Goal: Task Accomplishment & Management: Complete application form

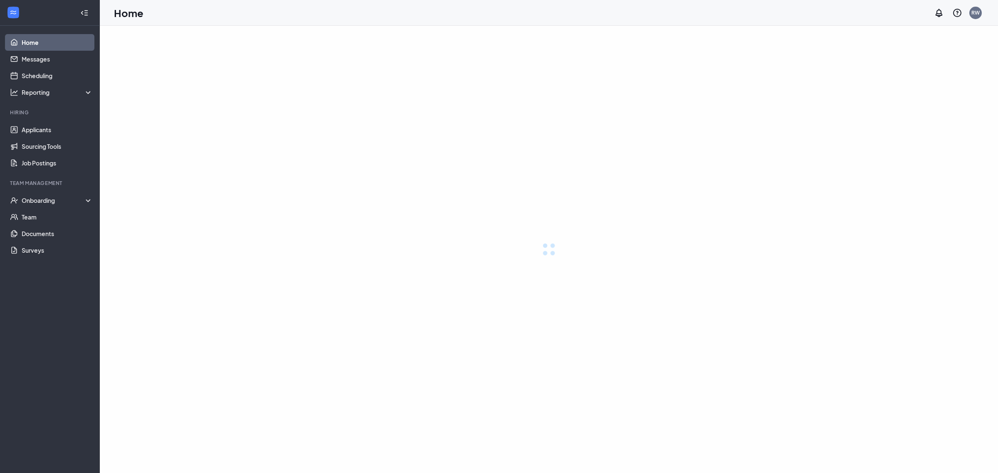
click at [811, 473] on html "Home Messages Scheduling Reporting Hiring Applicants Sourcing Tools Job Posting…" at bounding box center [499, 236] width 998 height 473
click at [30, 216] on div "Onboarding" at bounding box center [54, 217] width 64 height 8
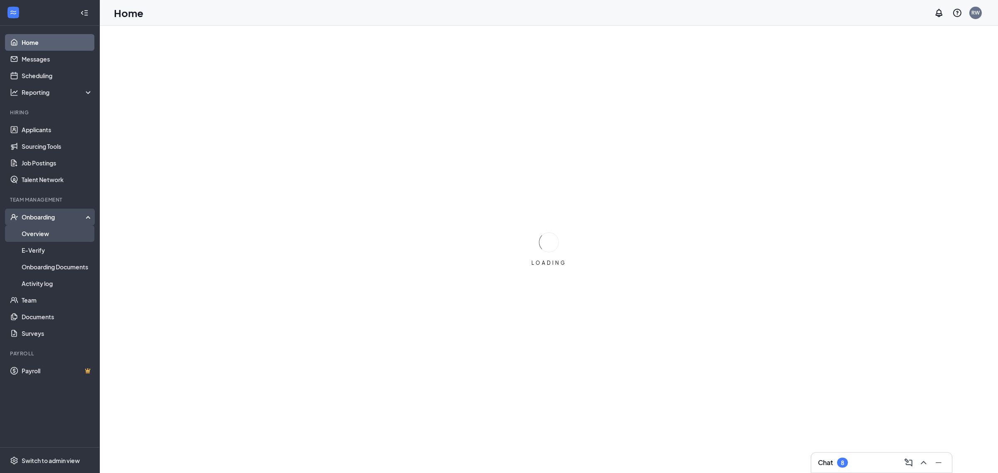
click at [37, 235] on link "Overview" at bounding box center [57, 233] width 71 height 17
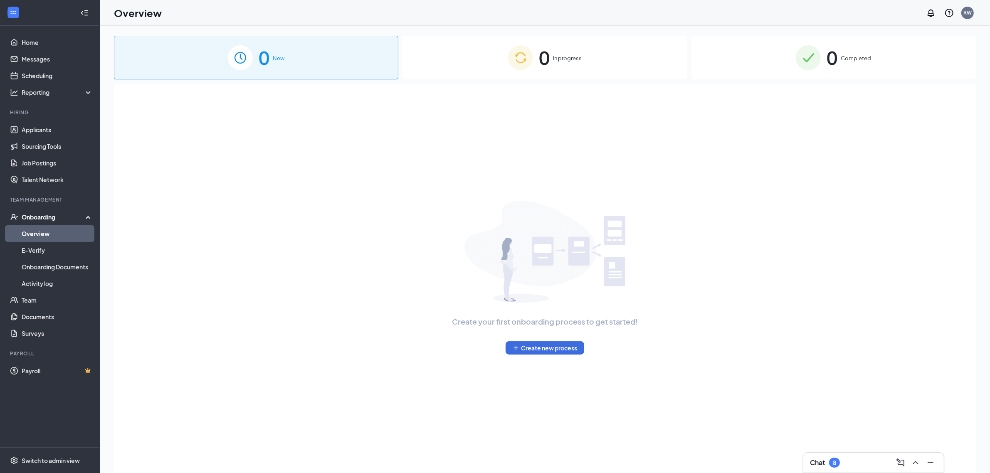
click at [541, 52] on div "0 In progress" at bounding box center [544, 58] width 284 height 44
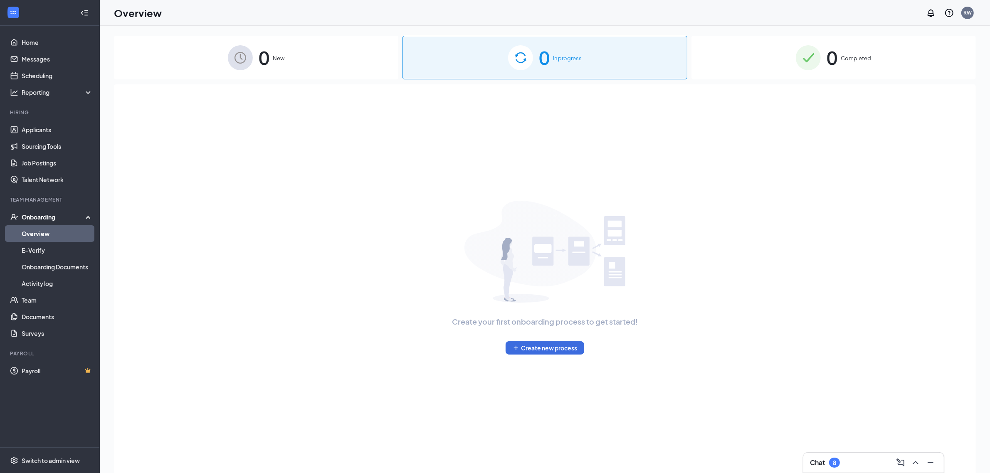
click at [33, 242] on link "Overview" at bounding box center [57, 233] width 71 height 17
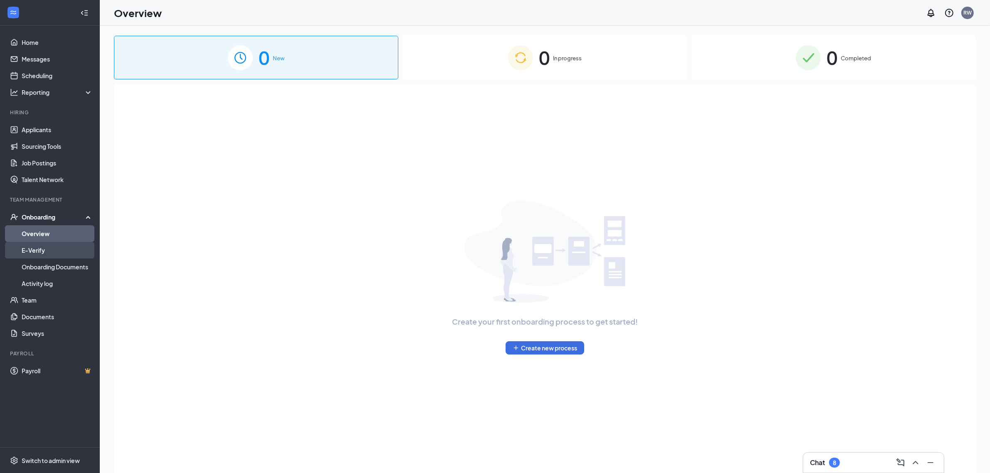
click at [36, 250] on link "E-Verify" at bounding box center [57, 250] width 71 height 17
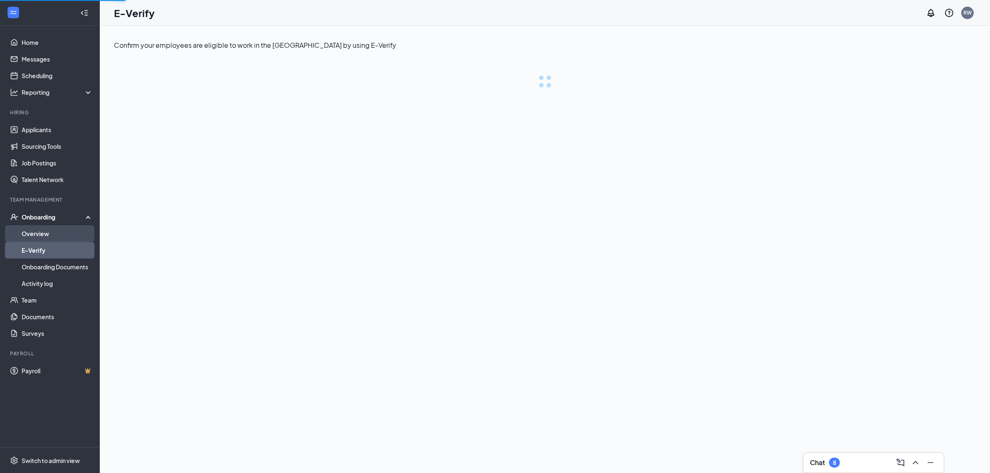
click at [47, 235] on link "Overview" at bounding box center [57, 233] width 71 height 17
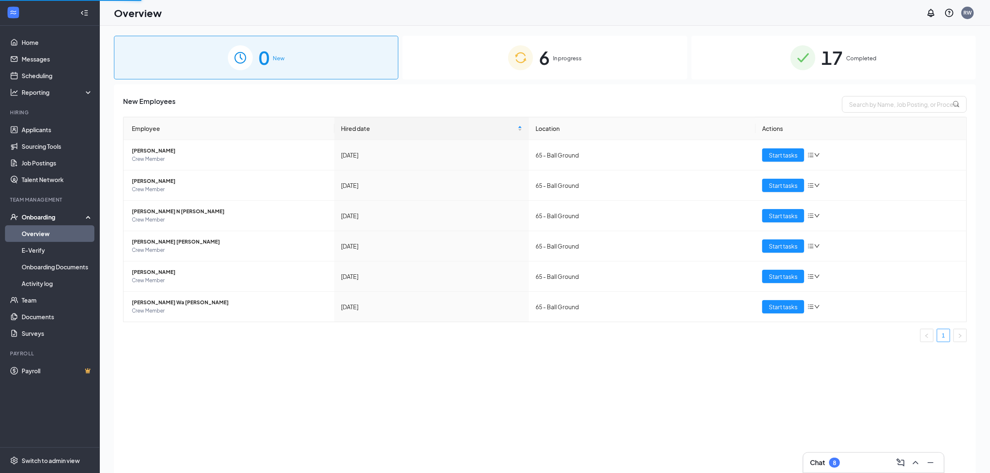
click at [562, 37] on div "6 In progress" at bounding box center [544, 58] width 284 height 44
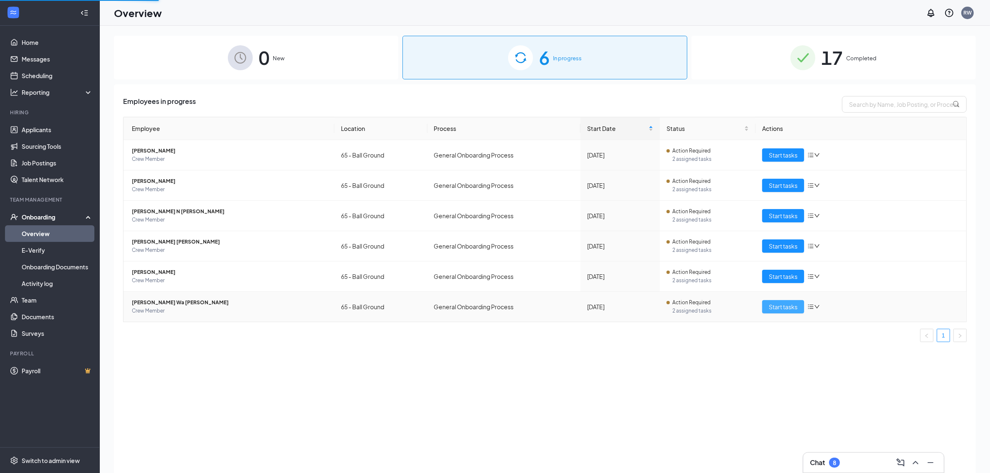
click at [786, 311] on span "Start tasks" at bounding box center [783, 306] width 29 height 9
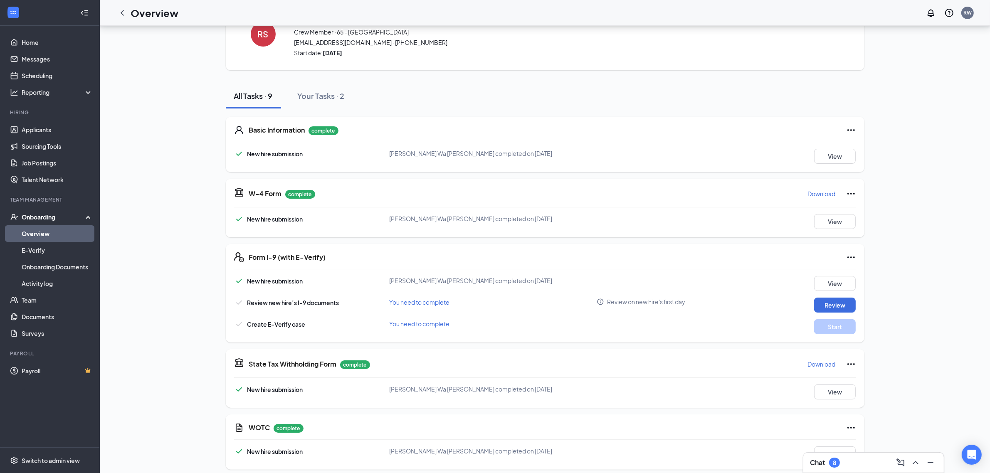
scroll to position [132, 0]
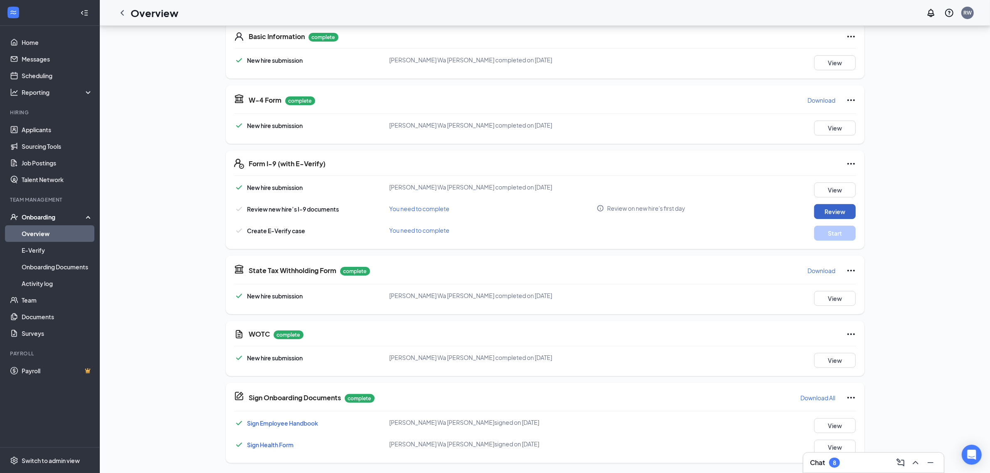
click at [827, 213] on button "Review" at bounding box center [835, 211] width 42 height 15
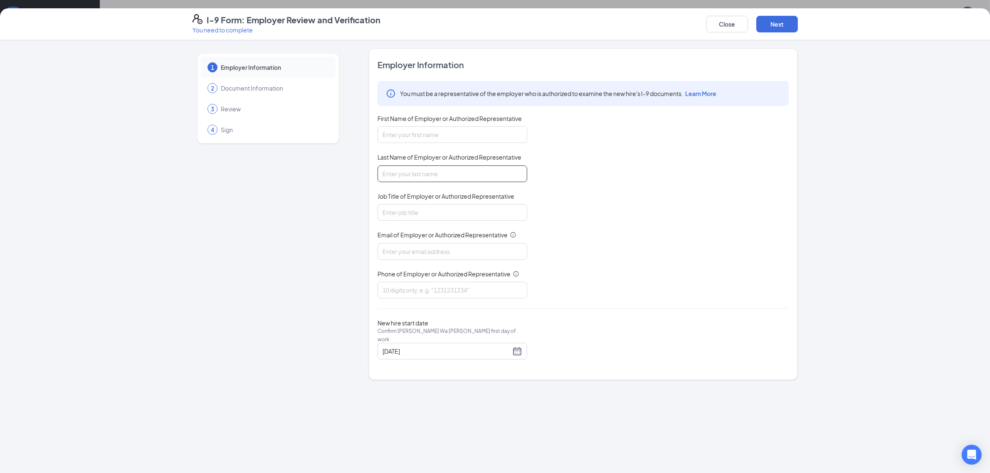
click at [427, 170] on input "Last Name of Employer or Authorized Representative" at bounding box center [453, 173] width 150 height 17
click at [437, 125] on div "First Name of Employer or Authorized Representative" at bounding box center [453, 120] width 150 height 12
click at [402, 130] on input "First Name of Employer or Authorized Representative" at bounding box center [453, 134] width 150 height 17
type input "Rasheen"
type input "Walker"
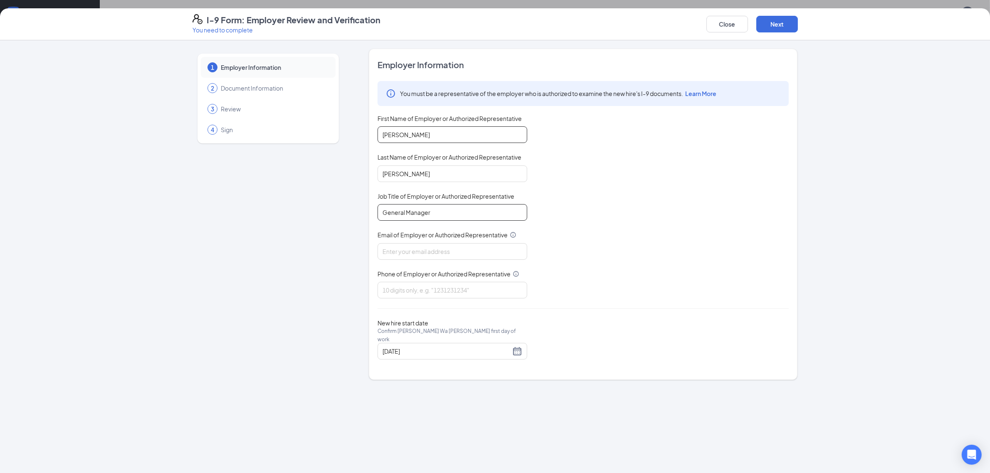
type input "General Manager"
type input "wendys65@gmail.com"
type input "4708102538"
click at [516, 355] on div "08/21/2025" at bounding box center [453, 351] width 150 height 17
click at [516, 352] on div "08/21/2025" at bounding box center [452, 351] width 140 height 10
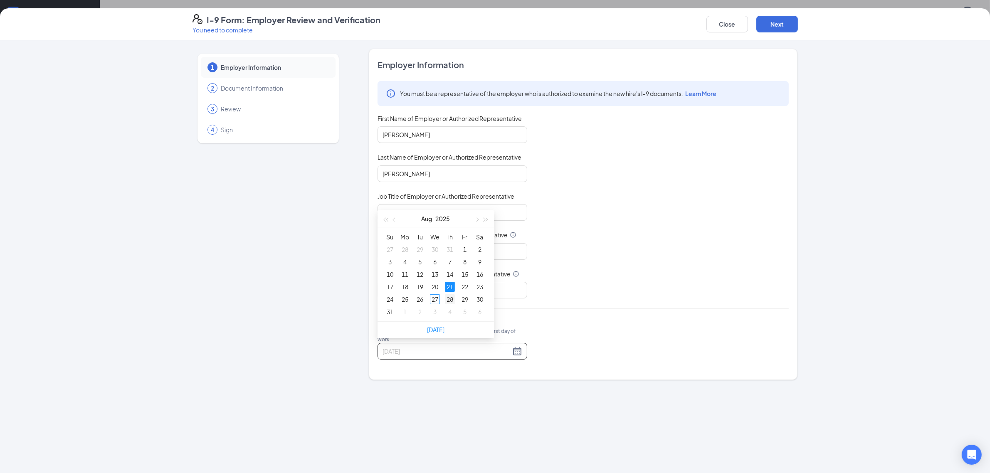
type input "08/28/2025"
click at [454, 301] on div "28" at bounding box center [450, 299] width 10 height 10
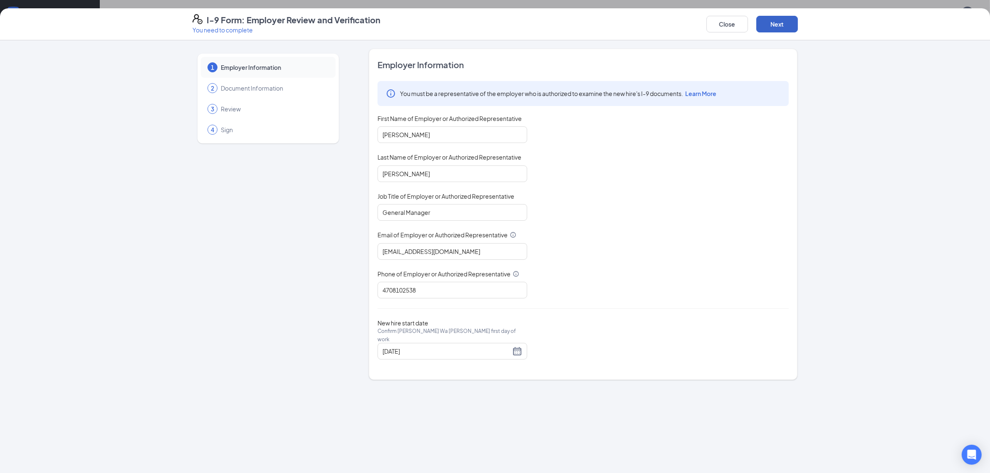
click at [776, 30] on button "Next" at bounding box center [777, 24] width 42 height 17
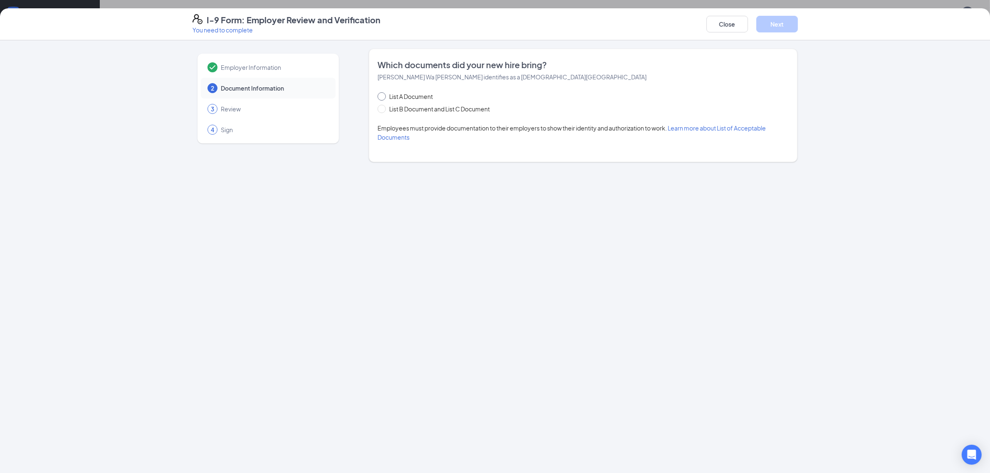
click at [390, 98] on span "List A Document" at bounding box center [411, 96] width 50 height 9
click at [383, 98] on input "List A Document" at bounding box center [381, 95] width 6 height 6
radio input "true"
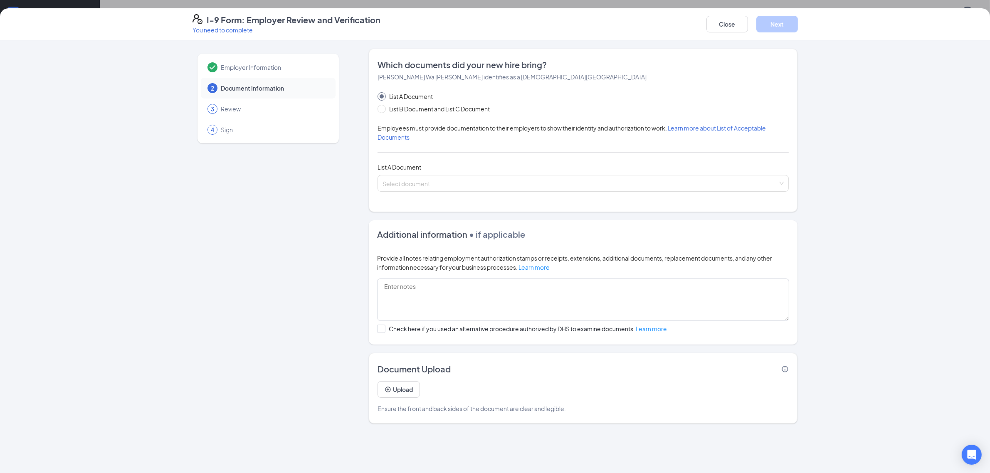
click at [402, 165] on span "List A Document" at bounding box center [400, 166] width 44 height 7
click at [413, 190] on span at bounding box center [579, 183] width 395 height 16
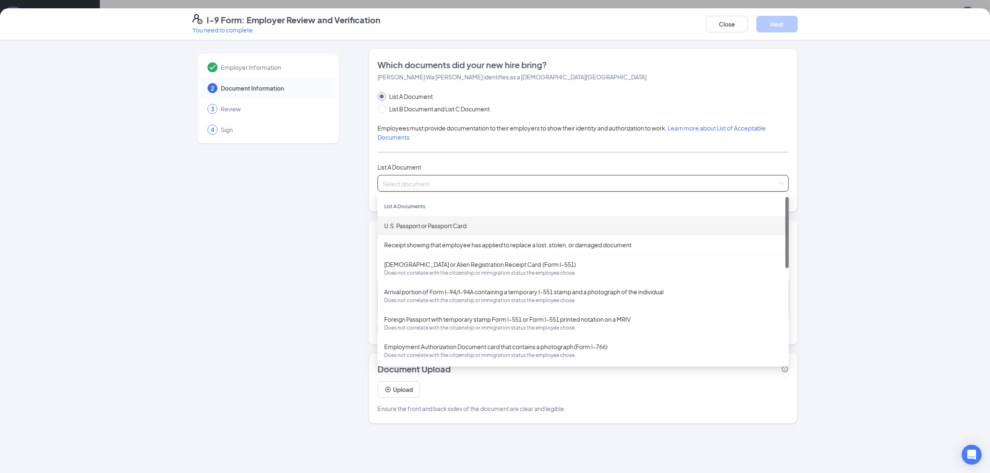
click at [400, 104] on div "List A Document List B Document and List C Document" at bounding box center [442, 103] width 129 height 22
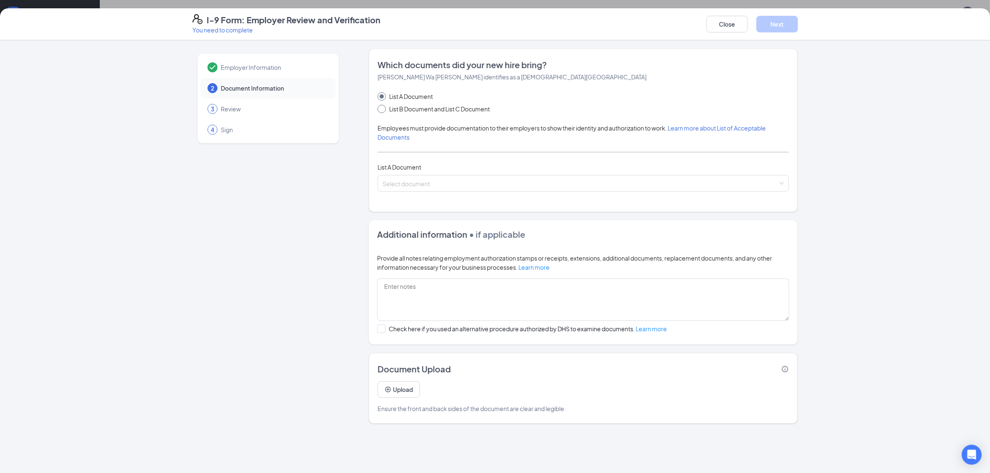
click at [399, 111] on span "List B Document and List C Document" at bounding box center [439, 108] width 107 height 9
click at [383, 111] on input "List B Document and List C Document" at bounding box center [381, 108] width 6 height 6
radio input "true"
radio input "false"
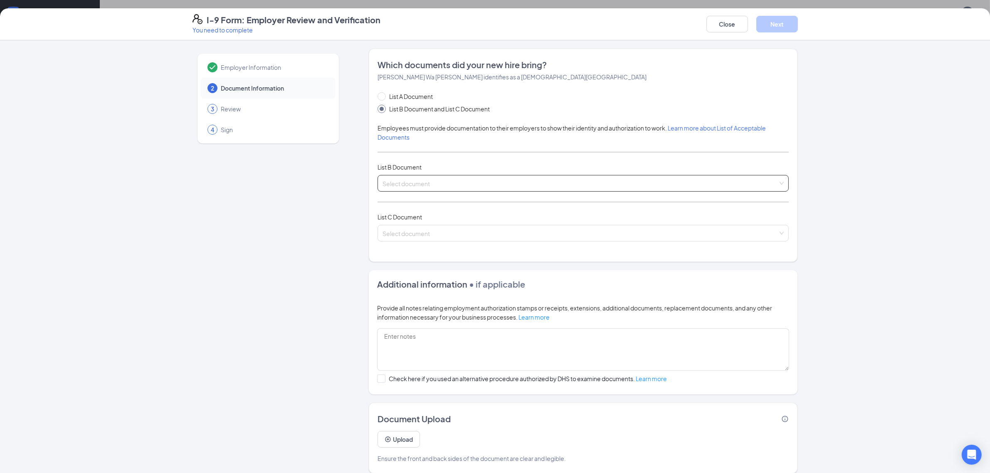
click at [399, 177] on input "search" at bounding box center [579, 181] width 395 height 12
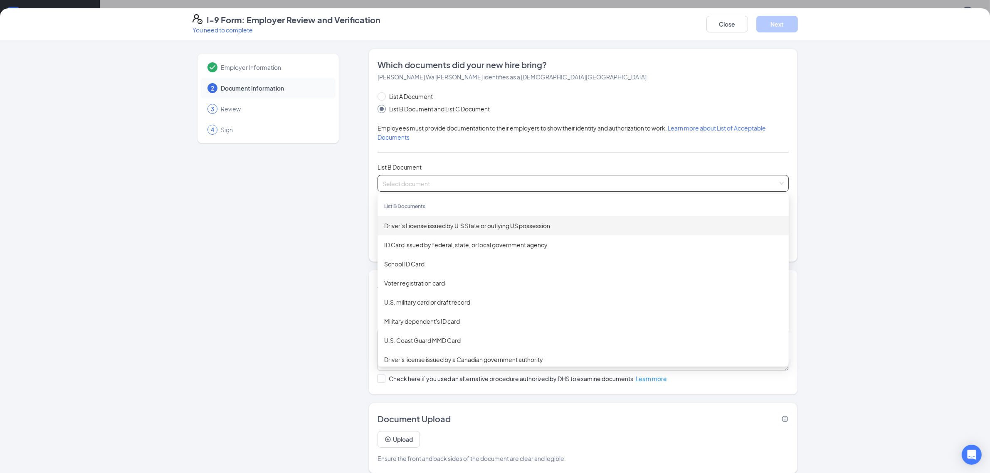
click at [470, 231] on div "Driver’s License issued by U.S State or outlying US possession" at bounding box center [583, 225] width 411 height 19
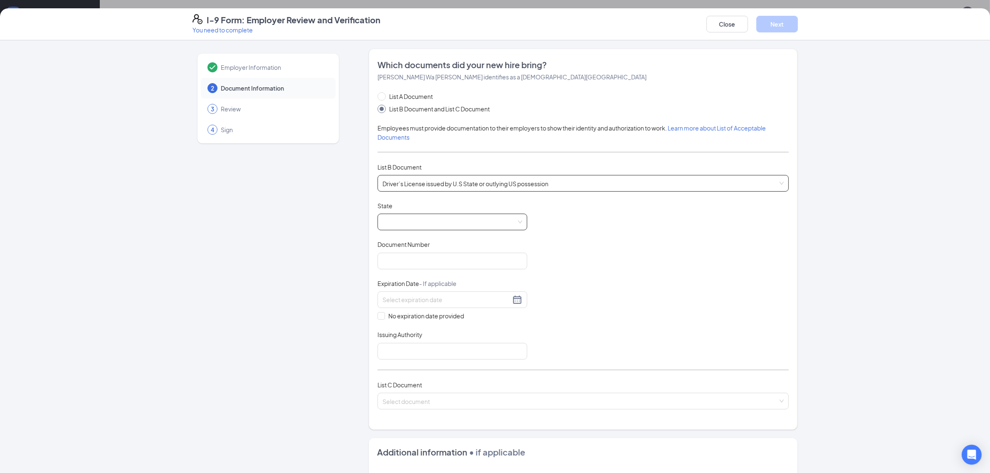
click at [427, 230] on div at bounding box center [453, 222] width 150 height 17
click at [405, 229] on span at bounding box center [452, 222] width 140 height 16
click at [407, 215] on span at bounding box center [452, 222] width 140 height 16
click at [404, 221] on span at bounding box center [452, 222] width 140 height 16
drag, startPoint x: 420, startPoint y: 204, endPoint x: 418, endPoint y: 215, distance: 11.0
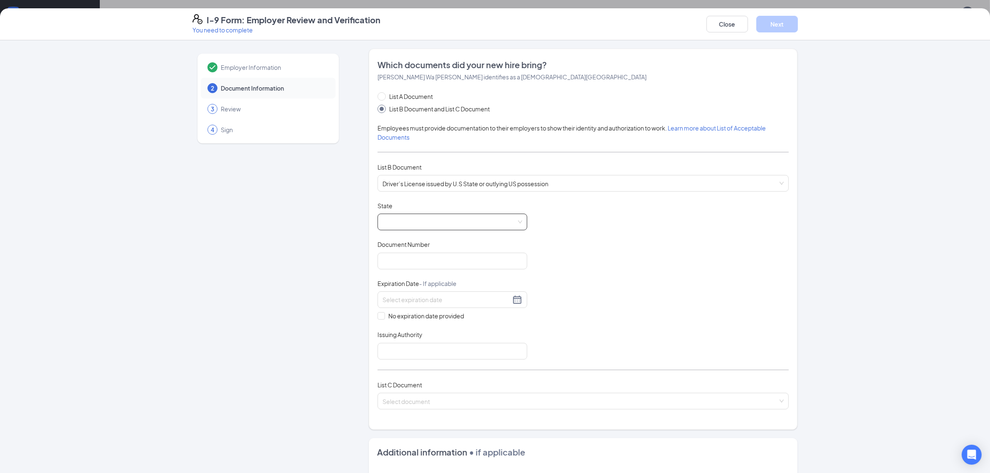
click at [420, 206] on div "State" at bounding box center [453, 208] width 150 height 12
click at [417, 217] on span at bounding box center [452, 222] width 140 height 16
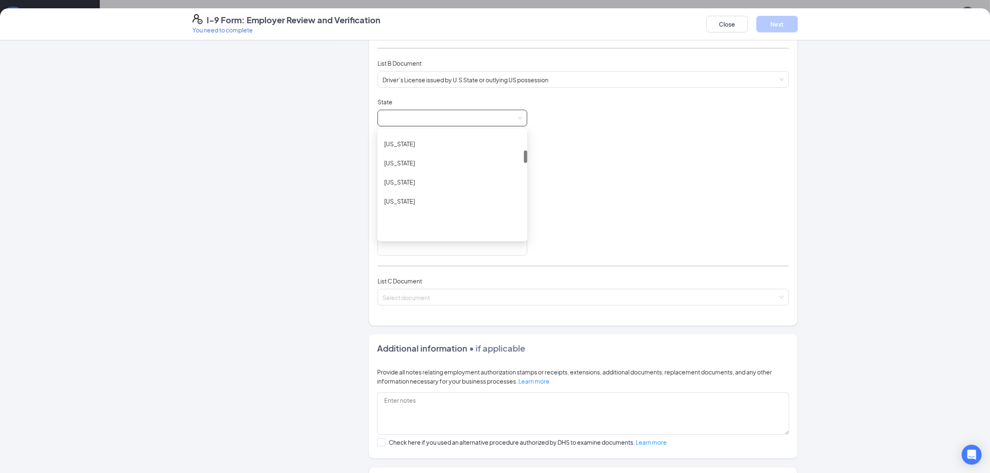
scroll to position [156, 0]
click at [400, 200] on div "Georgia" at bounding box center [452, 195] width 136 height 9
click at [412, 158] on input "Document Number" at bounding box center [453, 157] width 150 height 17
type input "061620640"
click at [509, 190] on div at bounding box center [453, 196] width 150 height 17
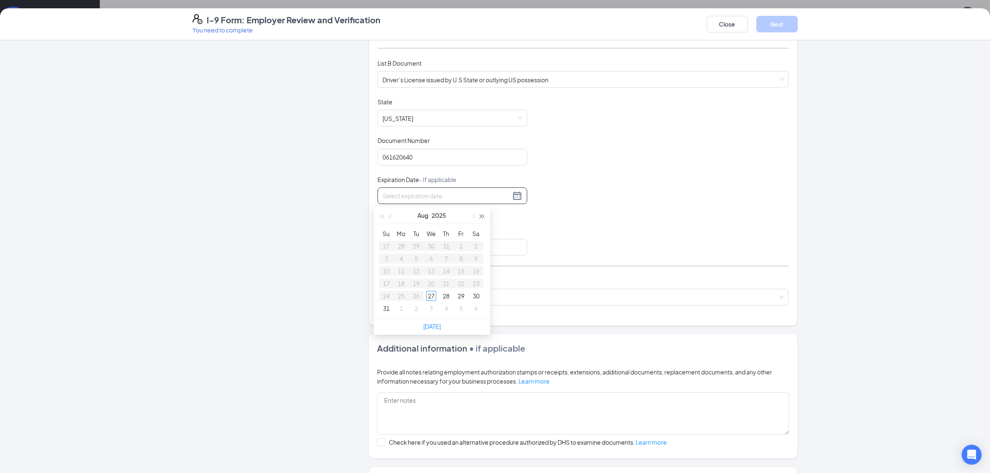
click at [485, 217] on button "button" at bounding box center [482, 215] width 9 height 17
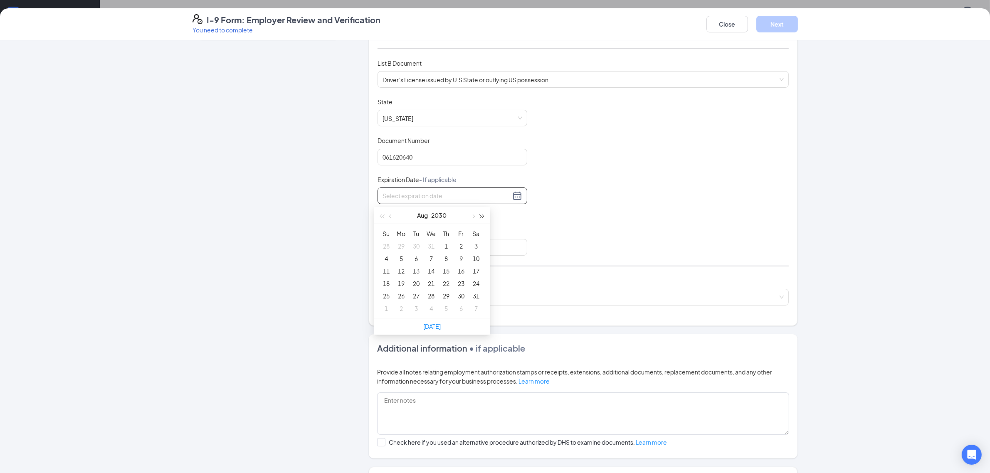
click at [485, 217] on button "button" at bounding box center [482, 215] width 9 height 17
click at [473, 217] on span "button" at bounding box center [473, 216] width 4 height 4
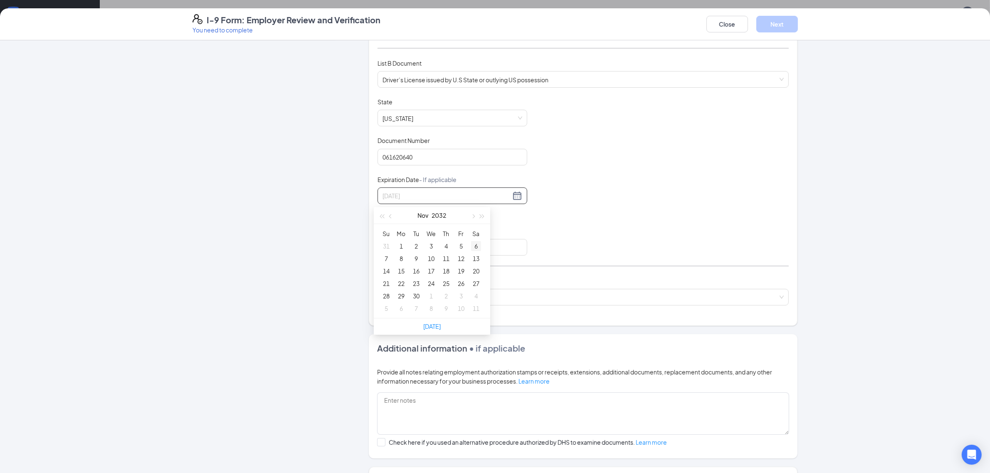
type input "11/06/2032"
click at [476, 244] on div "6" at bounding box center [476, 246] width 10 height 10
click at [418, 249] on input "Issuing Authority" at bounding box center [453, 247] width 150 height 17
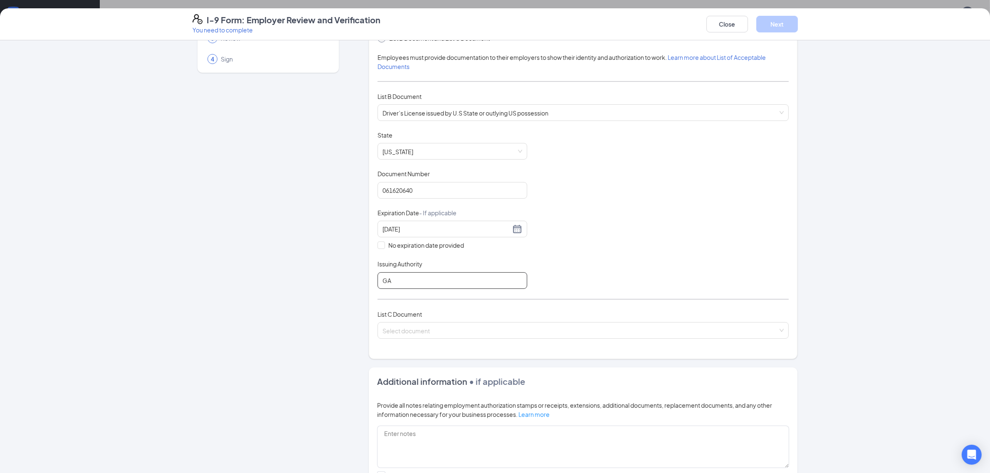
scroll to position [104, 0]
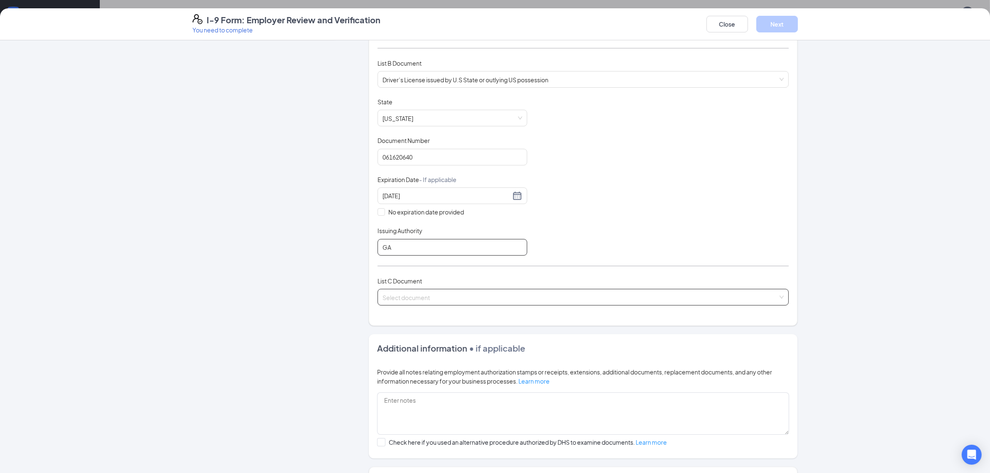
type input "GA"
click at [418, 299] on input "search" at bounding box center [579, 295] width 395 height 12
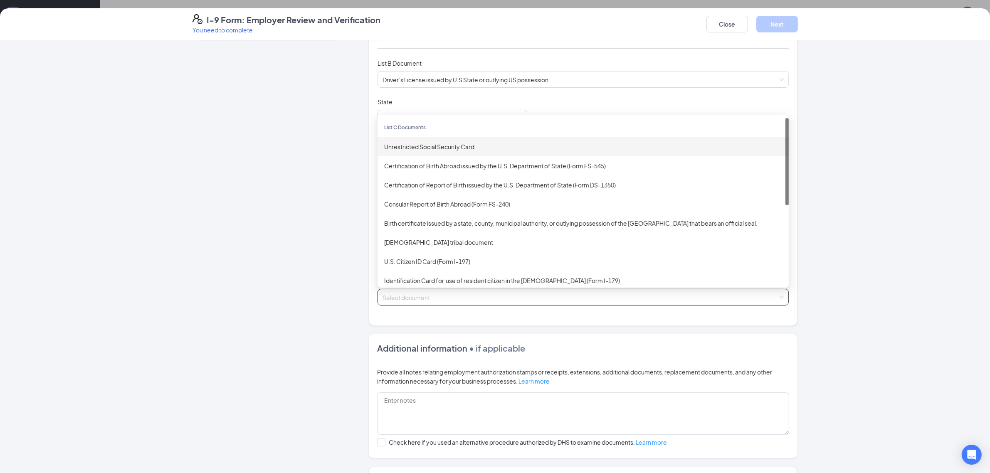
click at [436, 150] on div "Unrestricted Social Security Card" at bounding box center [583, 146] width 398 height 9
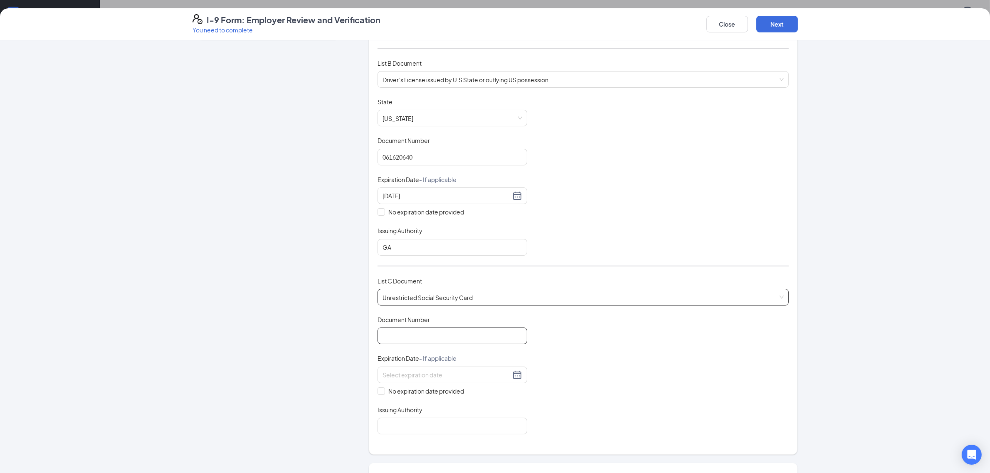
click at [430, 334] on input "Document Number" at bounding box center [453, 336] width 150 height 17
click at [410, 396] on span "No expiration date provided" at bounding box center [426, 391] width 82 height 9
click at [383, 393] on input "No expiration date provided" at bounding box center [381, 390] width 6 height 6
checkbox input "true"
click at [434, 331] on input "Document Number" at bounding box center [453, 336] width 150 height 17
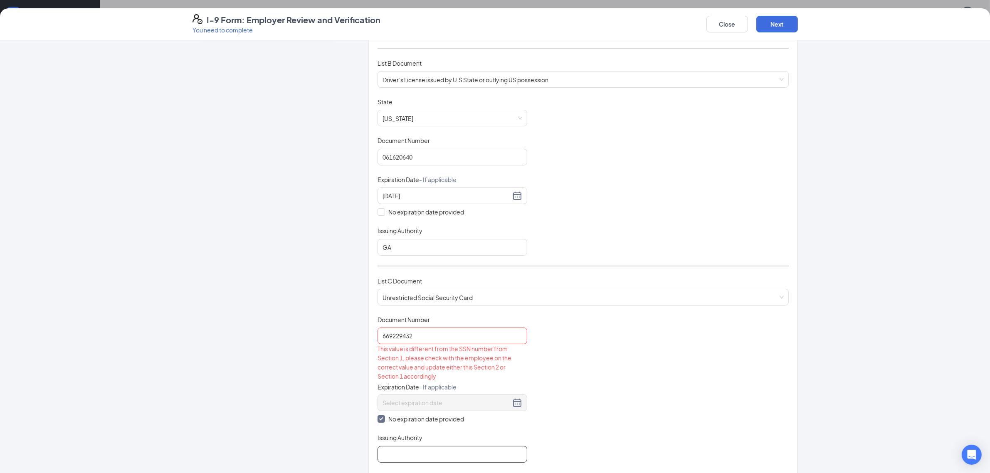
drag, startPoint x: 479, startPoint y: 457, endPoint x: 480, endPoint y: 439, distance: 17.5
click at [480, 453] on input "Issuing Authority" at bounding box center [453, 454] width 150 height 17
click at [572, 365] on div "Document Title Unrestricted Social Security Card Document Number 669229432 This…" at bounding box center [583, 389] width 411 height 147
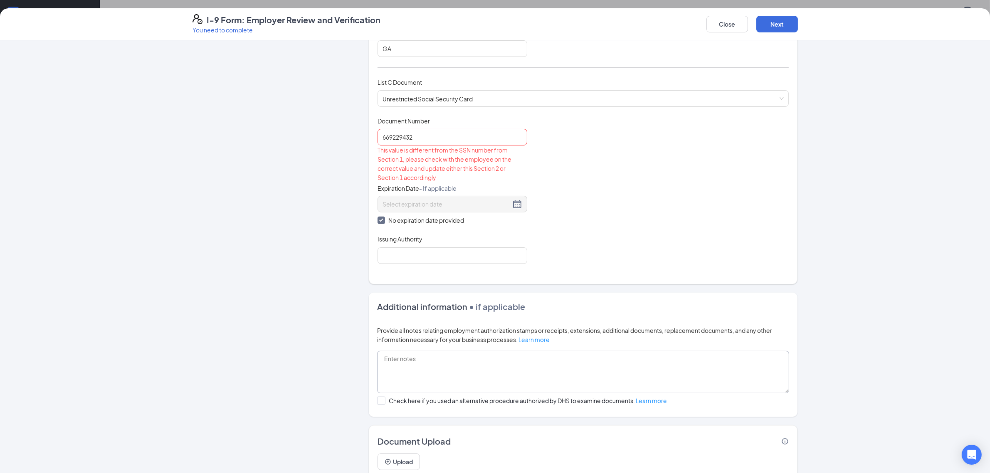
scroll to position [312, 0]
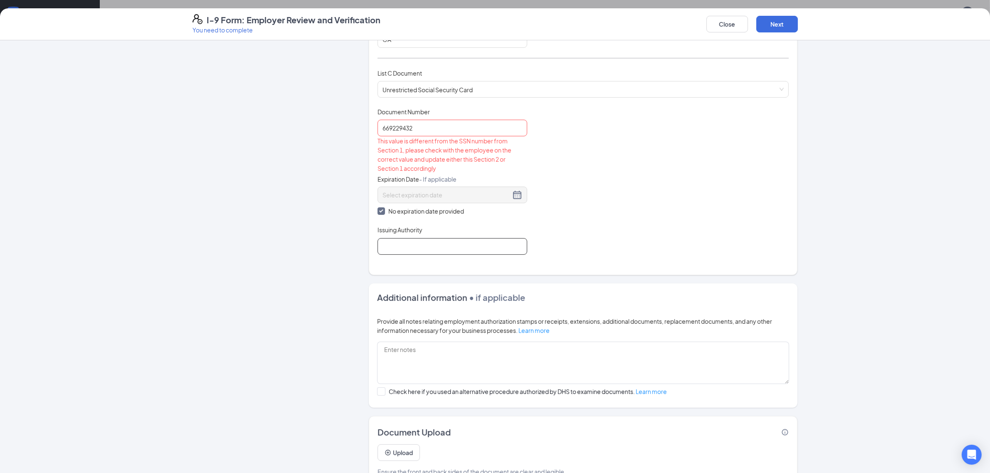
click at [393, 243] on input "Issuing Authority" at bounding box center [453, 246] width 150 height 17
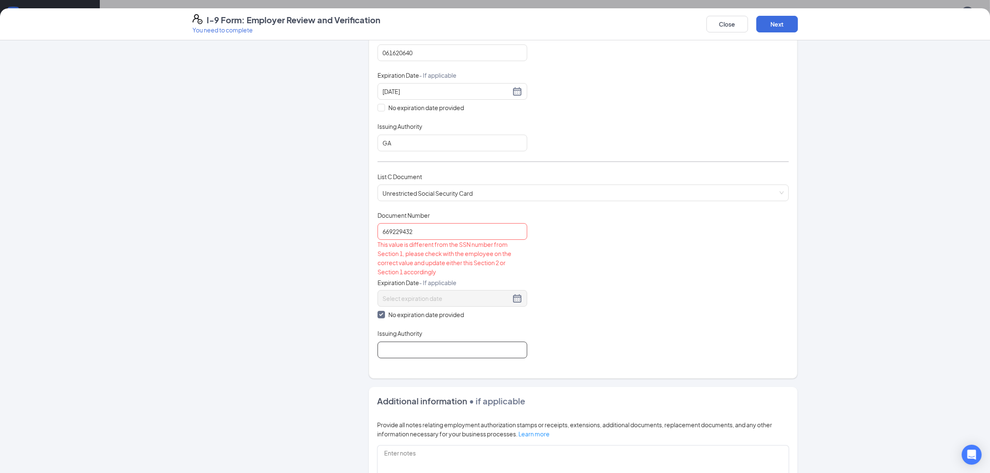
scroll to position [208, 0]
drag, startPoint x: 432, startPoint y: 236, endPoint x: 335, endPoint y: 227, distance: 96.8
click at [335, 227] on div "Employer Information 2 Document Information 3 Review 4 Sign Which documents did…" at bounding box center [494, 216] width 605 height 750
click at [680, 269] on div "Document Title Unrestricted Social Security Card Document Number 669-22-9432 Th…" at bounding box center [583, 285] width 411 height 147
click at [400, 229] on input "669-22-9432" at bounding box center [453, 232] width 150 height 17
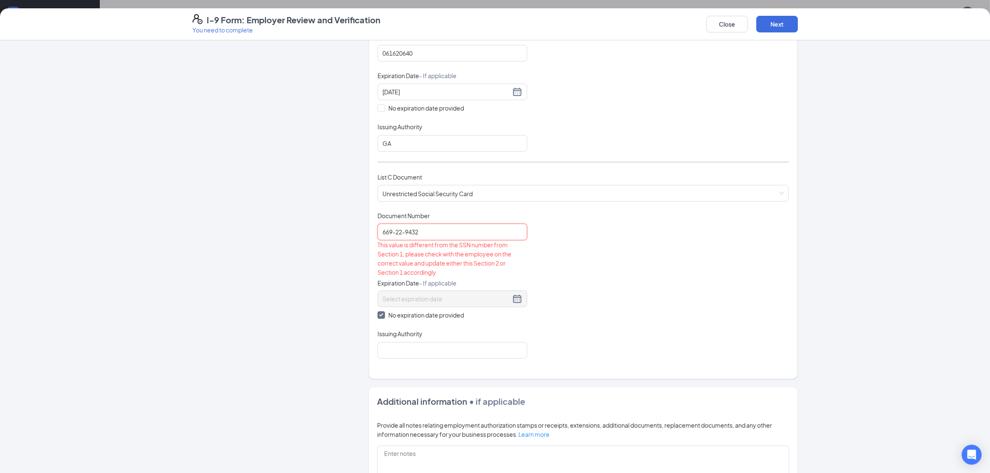
click at [400, 229] on input "669-22-9432" at bounding box center [453, 232] width 150 height 17
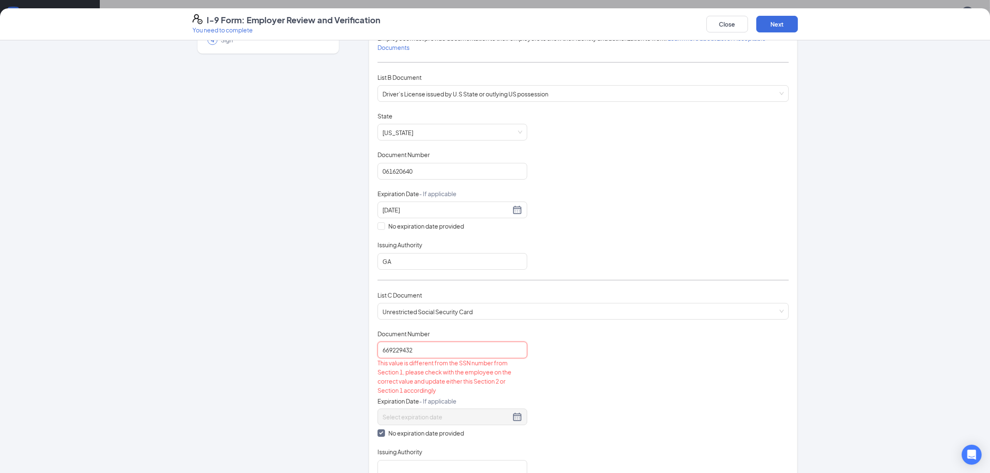
scroll to position [156, 0]
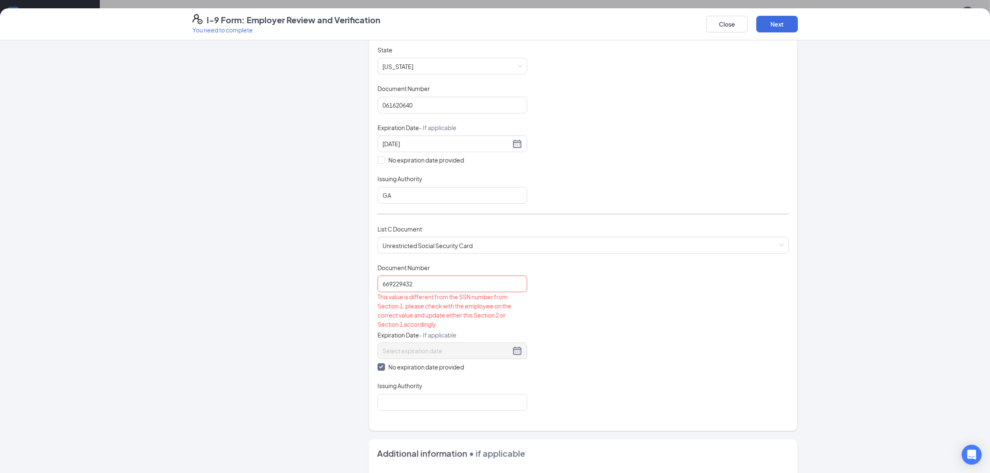
click at [419, 314] on div "This value is different from the SSN number from Section 1, please check with t…" at bounding box center [453, 310] width 150 height 37
click at [380, 281] on input "669229432" at bounding box center [453, 284] width 150 height 17
click at [383, 283] on input "669229432" at bounding box center [453, 284] width 150 height 17
type input "669229432"
click at [725, 267] on div "Document Title Unrestricted Social Security Card Document Number 669229432 This…" at bounding box center [583, 337] width 411 height 147
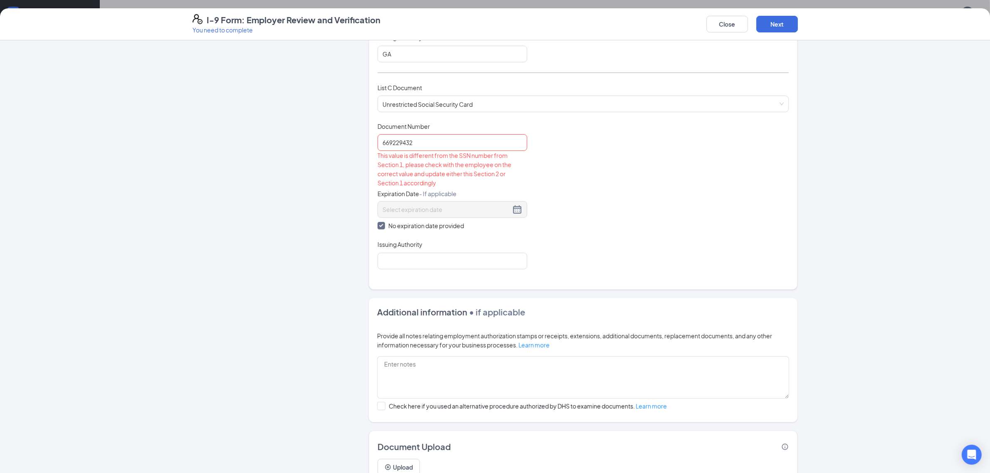
scroll to position [335, 0]
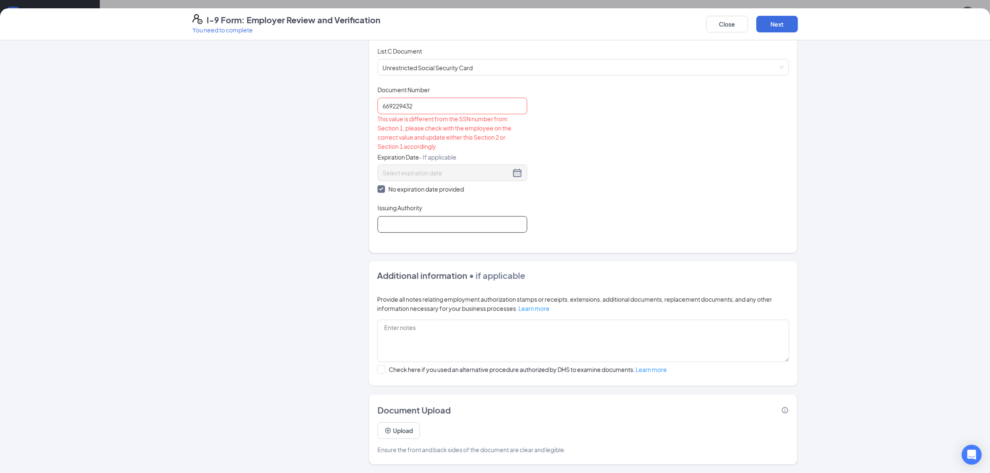
click at [400, 225] on input "Issuing Authority" at bounding box center [453, 224] width 150 height 17
type input "social security adminstration"
drag, startPoint x: 502, startPoint y: 407, endPoint x: 508, endPoint y: 406, distance: 6.3
click at [504, 407] on div "Document Upload" at bounding box center [583, 411] width 411 height 12
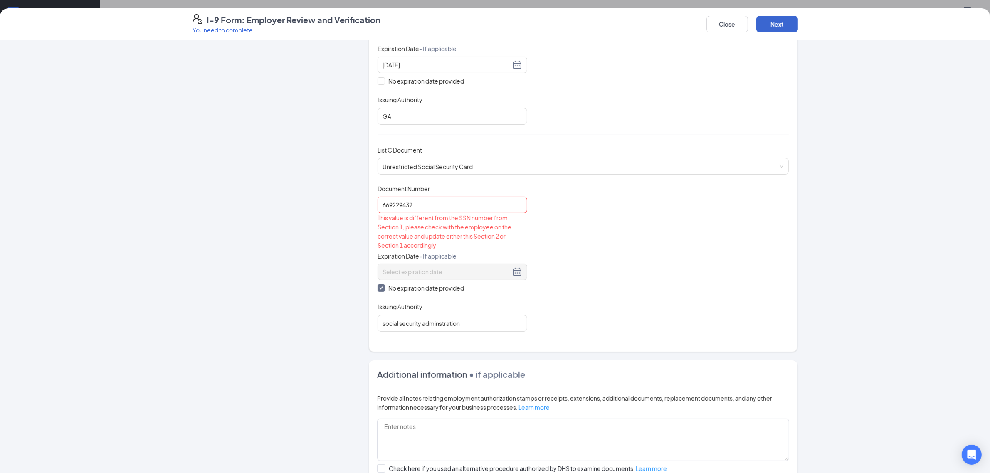
scroll to position [231, 0]
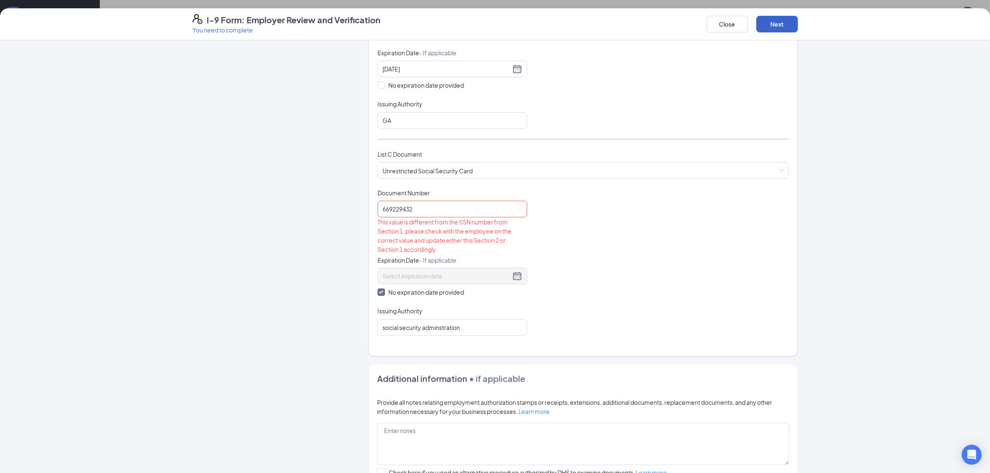
click at [777, 21] on button "Next" at bounding box center [777, 24] width 42 height 17
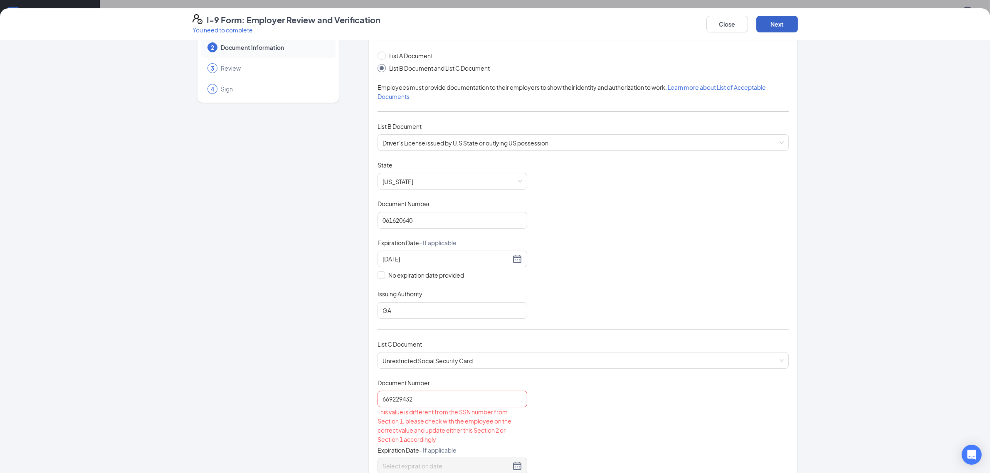
scroll to position [23, 0]
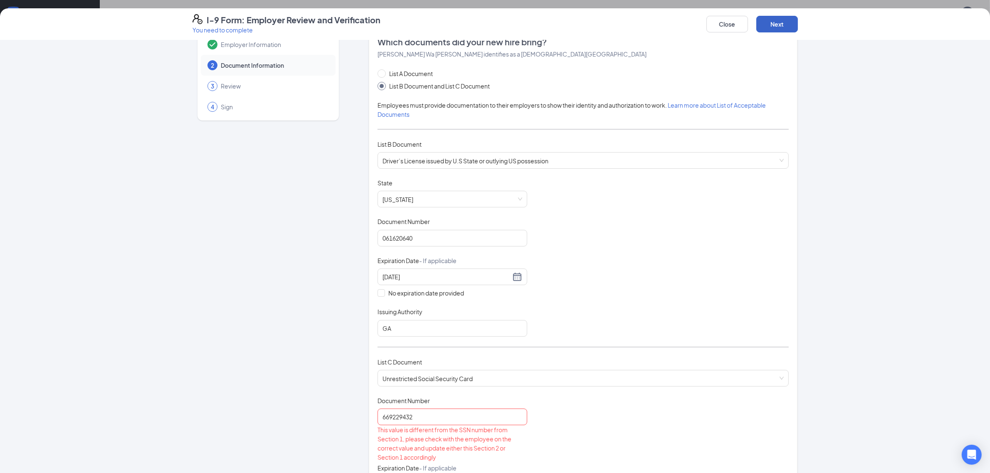
click at [768, 23] on button "Next" at bounding box center [777, 24] width 42 height 17
click at [711, 27] on button "Close" at bounding box center [727, 24] width 42 height 17
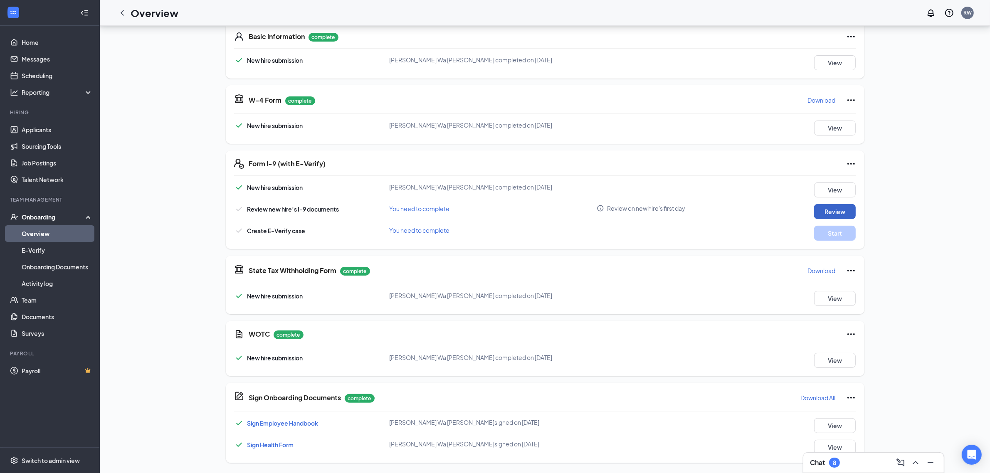
click at [828, 208] on button "Review" at bounding box center [835, 211] width 42 height 15
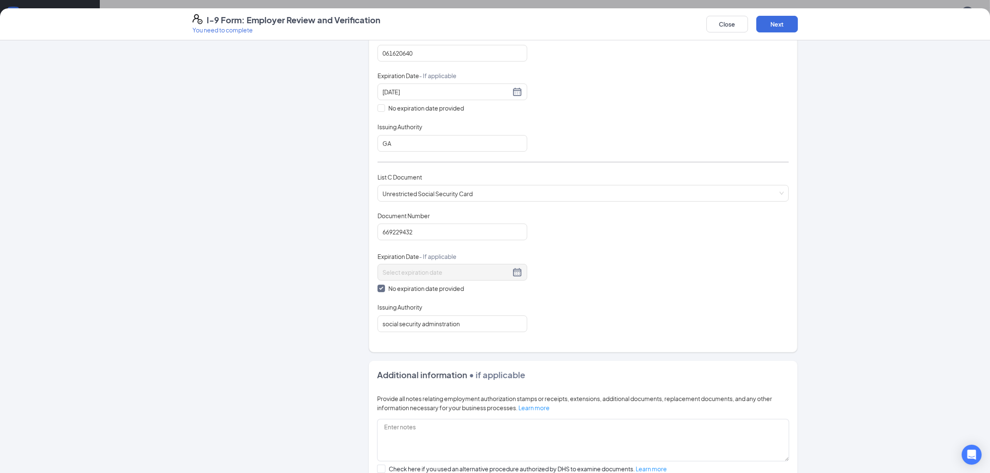
scroll to position [308, 0]
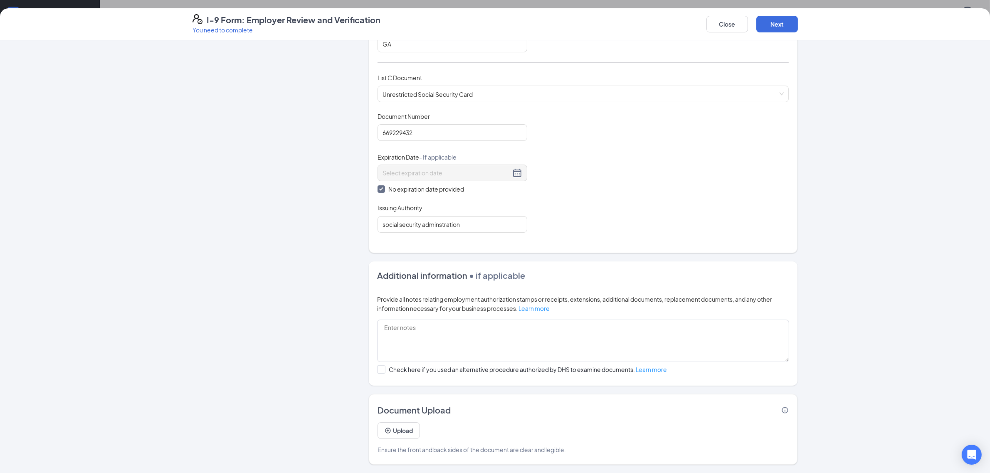
click at [750, 25] on div "Close Next" at bounding box center [751, 24] width 91 height 20
click at [788, 26] on button "Next" at bounding box center [777, 24] width 42 height 17
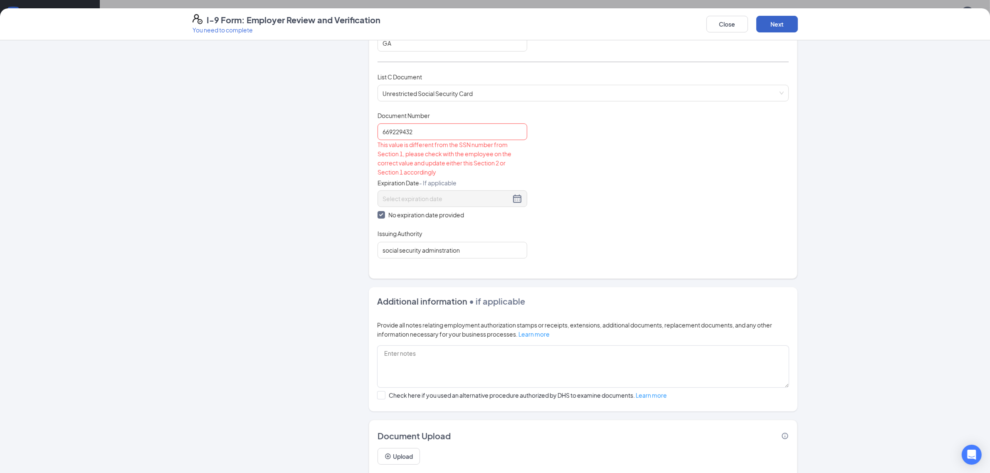
click at [784, 28] on button "Next" at bounding box center [777, 24] width 42 height 17
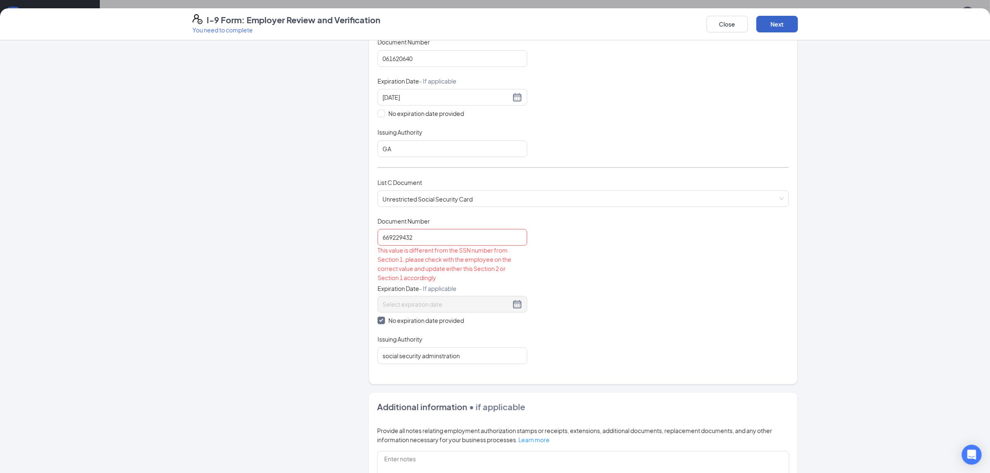
scroll to position [179, 0]
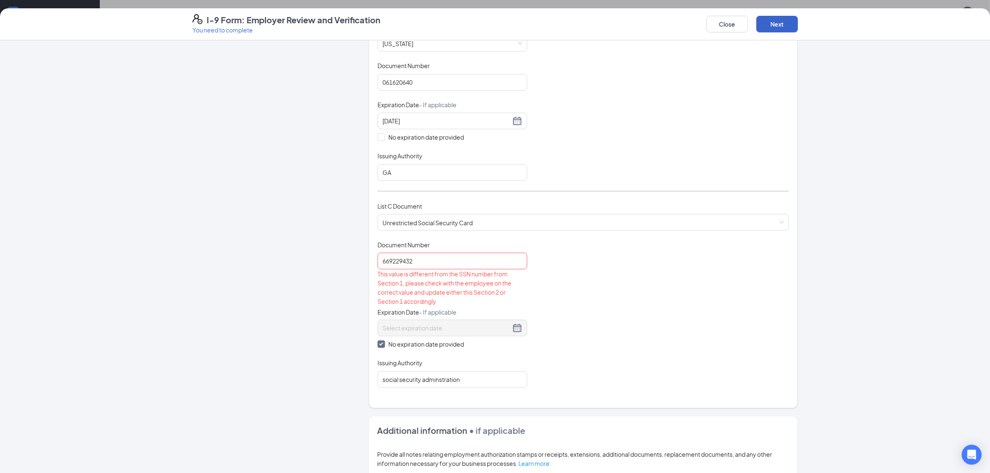
click at [771, 24] on button "Next" at bounding box center [777, 24] width 42 height 17
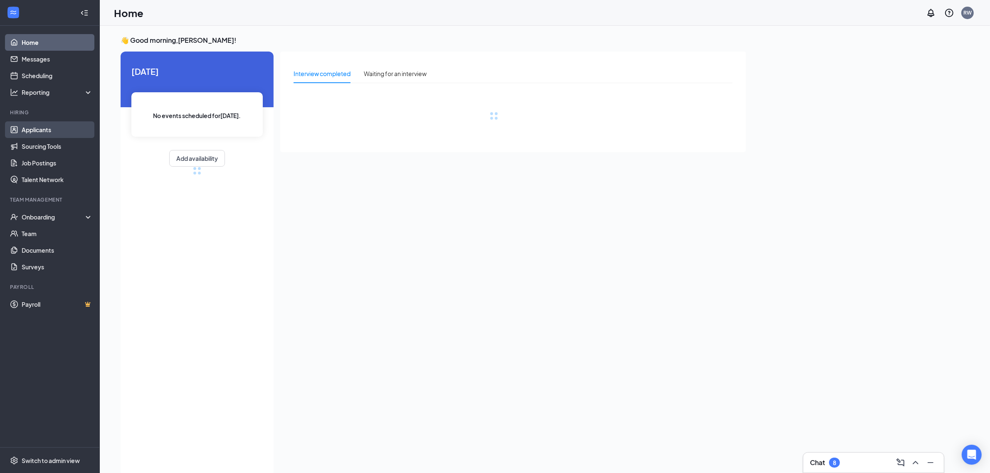
click at [52, 132] on link "Applicants" at bounding box center [57, 129] width 71 height 17
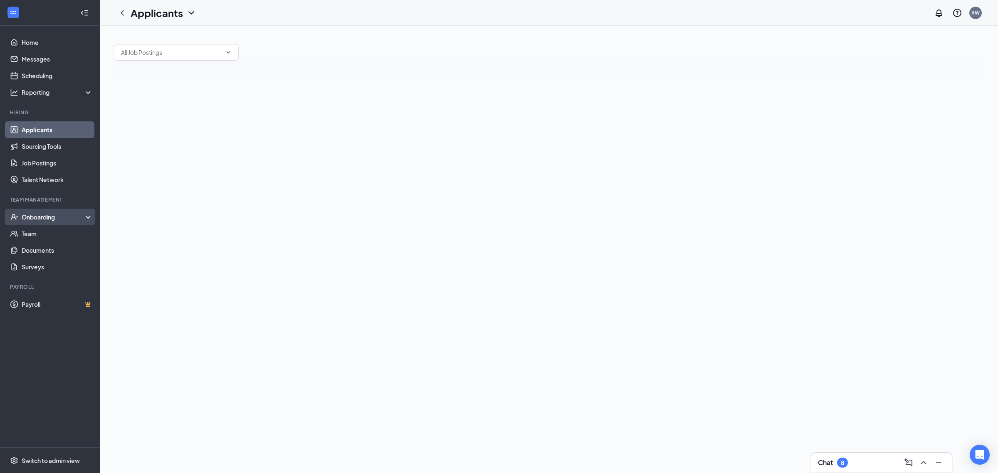
click at [44, 217] on div "Onboarding" at bounding box center [54, 217] width 64 height 8
click at [37, 231] on link "Overview" at bounding box center [57, 233] width 71 height 17
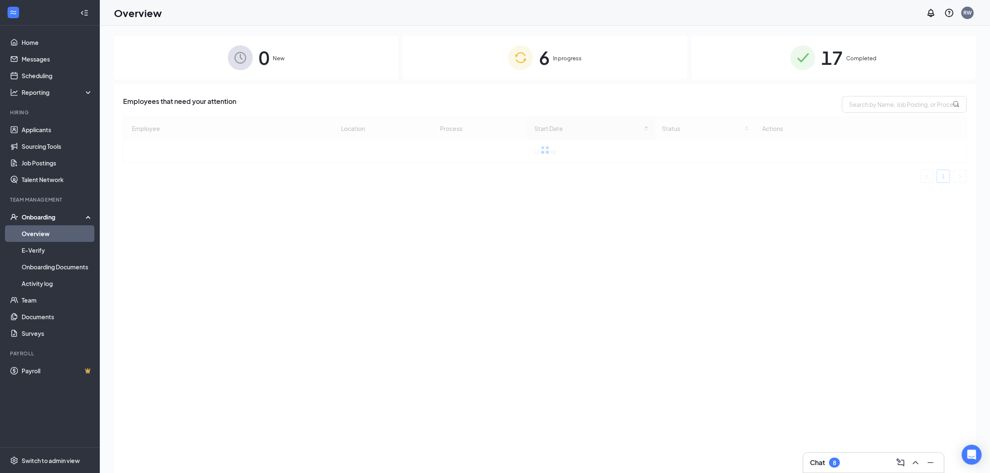
click at [589, 50] on div "6 In progress" at bounding box center [544, 58] width 284 height 44
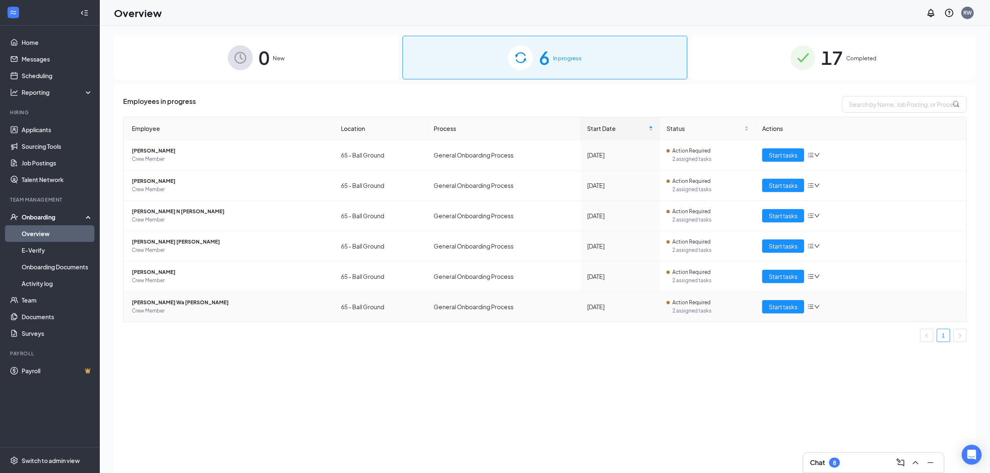
click at [166, 304] on span "[PERSON_NAME] Wa [PERSON_NAME]" at bounding box center [230, 303] width 196 height 8
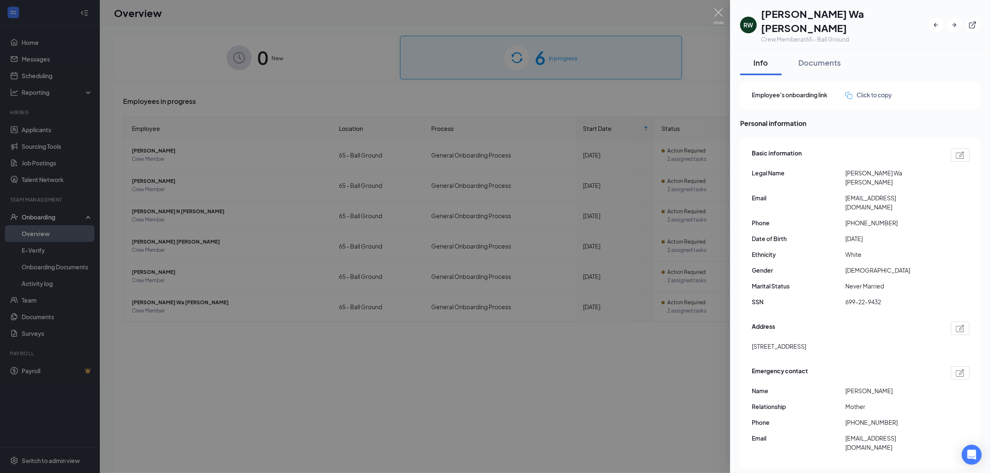
click at [956, 151] on img at bounding box center [960, 154] width 9 height 7
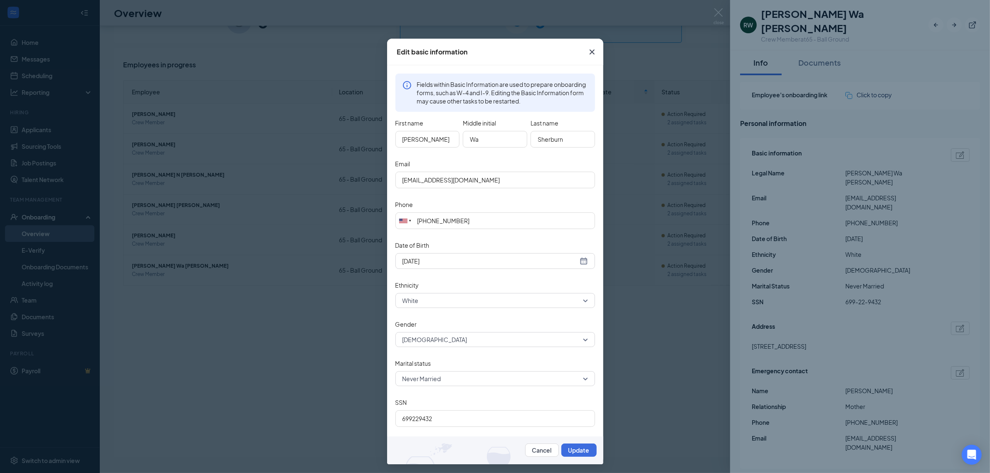
scroll to position [37, 0]
click at [406, 418] on input "699229432" at bounding box center [495, 418] width 200 height 17
type input "669229432"
click at [592, 457] on img at bounding box center [495, 451] width 216 height 28
click at [585, 450] on button "Update" at bounding box center [578, 450] width 35 height 13
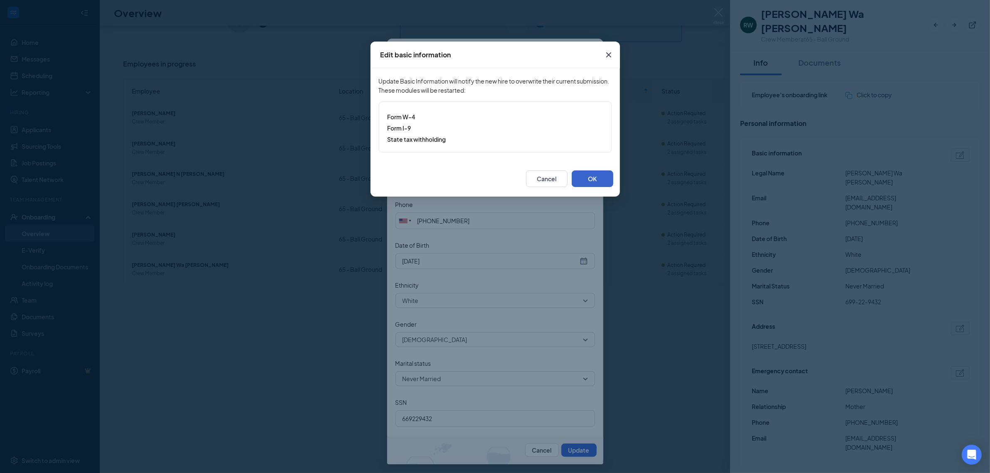
click at [583, 177] on button "OK" at bounding box center [593, 178] width 42 height 17
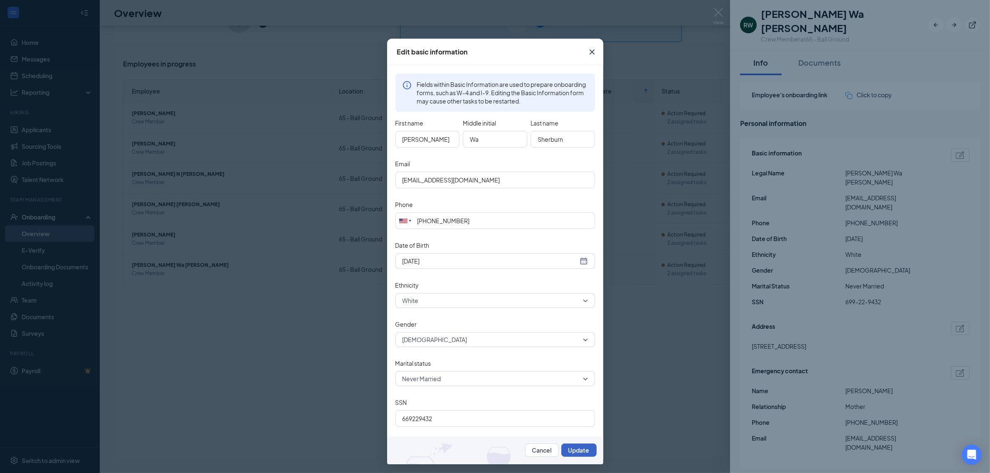
click at [583, 444] on button "Update" at bounding box center [578, 450] width 35 height 13
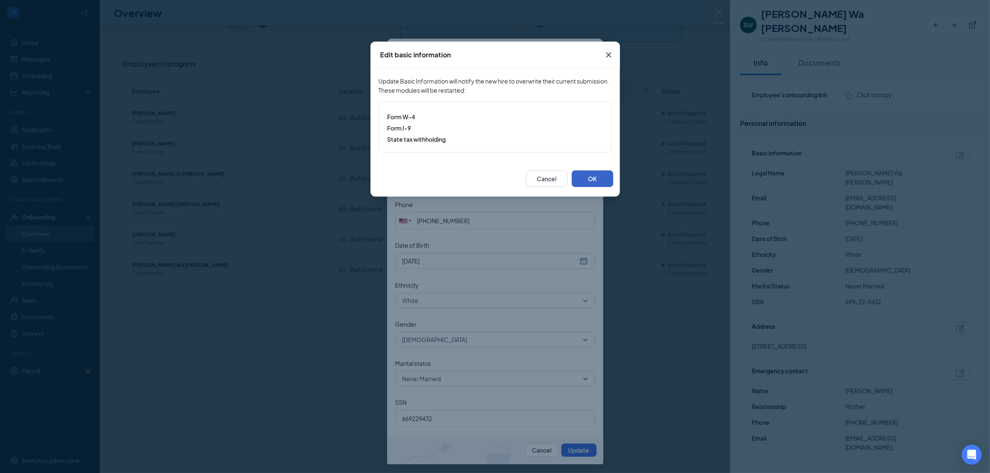
click at [591, 180] on button "OK" at bounding box center [593, 178] width 42 height 17
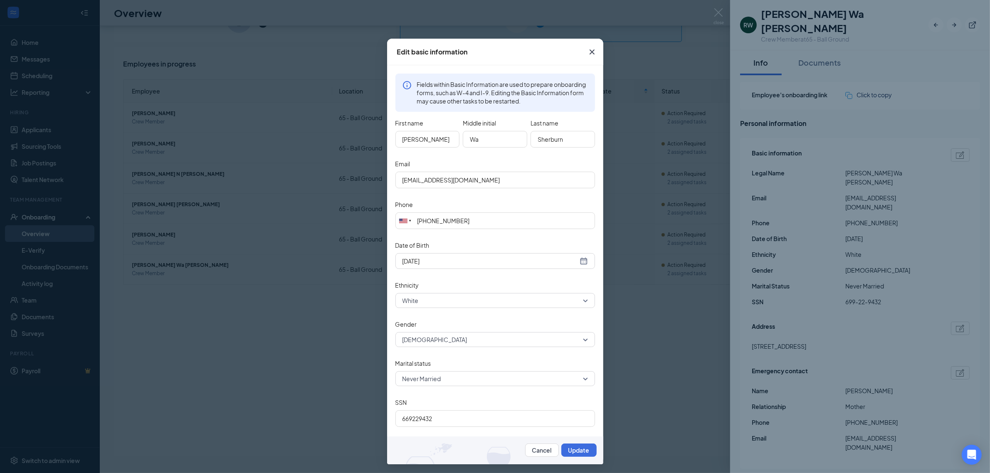
click at [589, 51] on icon "Cross" at bounding box center [592, 52] width 10 height 10
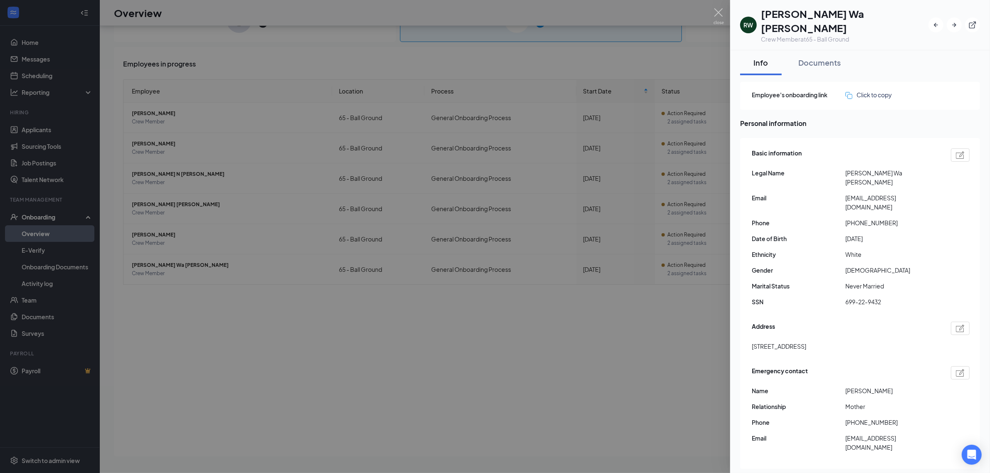
click at [520, 411] on div at bounding box center [495, 236] width 990 height 473
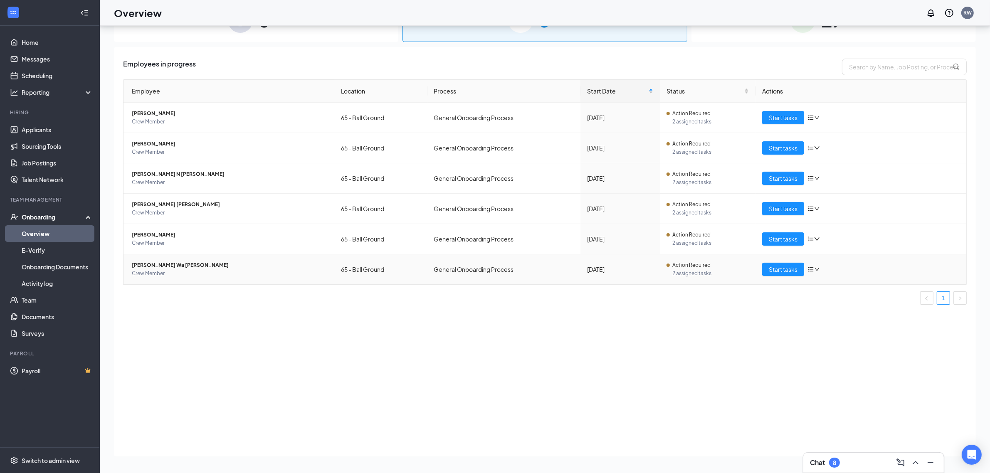
click at [767, 280] on td "Start tasks" at bounding box center [860, 269] width 211 height 30
click at [825, 269] on div "Start tasks" at bounding box center [860, 269] width 197 height 13
click at [153, 263] on span "[PERSON_NAME] Wa [PERSON_NAME]" at bounding box center [230, 265] width 196 height 8
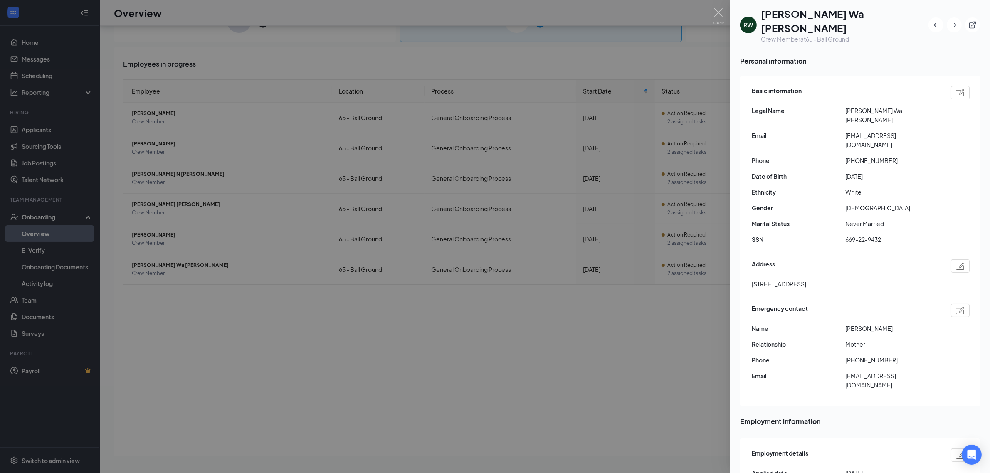
scroll to position [104, 0]
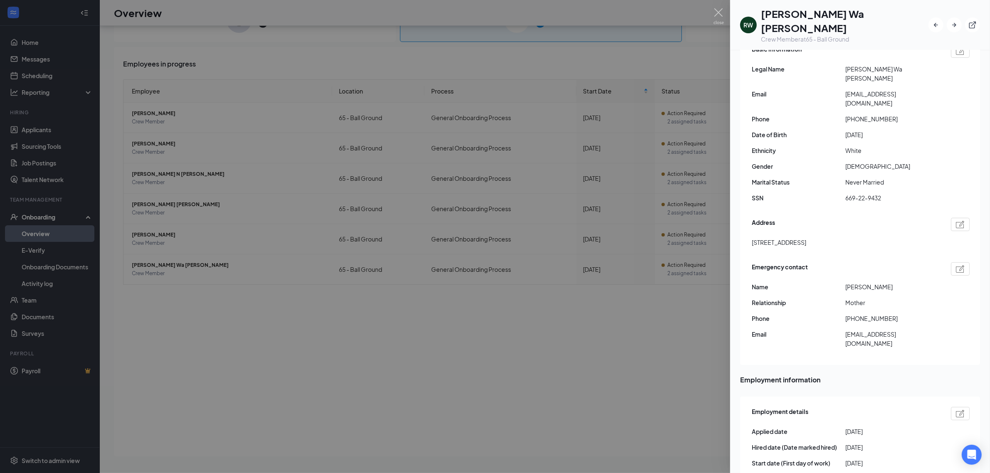
click at [397, 384] on div at bounding box center [495, 236] width 990 height 473
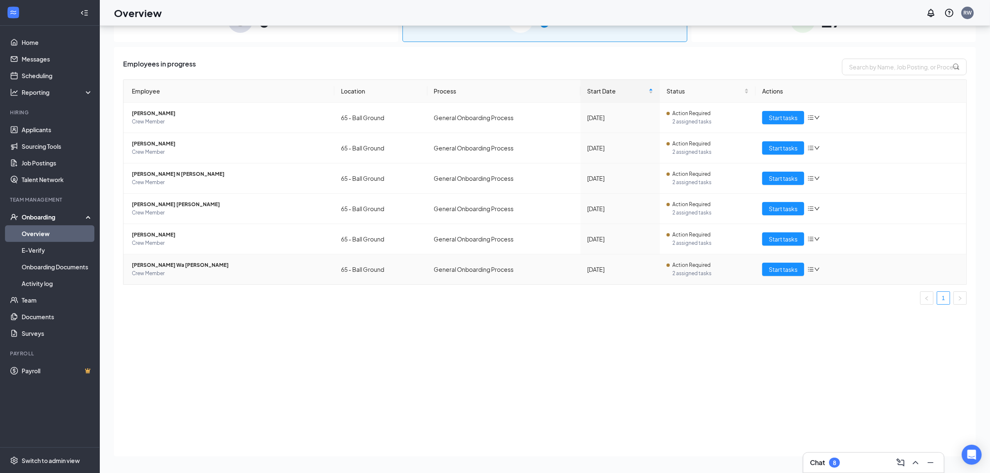
click at [134, 268] on span "[PERSON_NAME] Wa [PERSON_NAME]" at bounding box center [230, 265] width 196 height 8
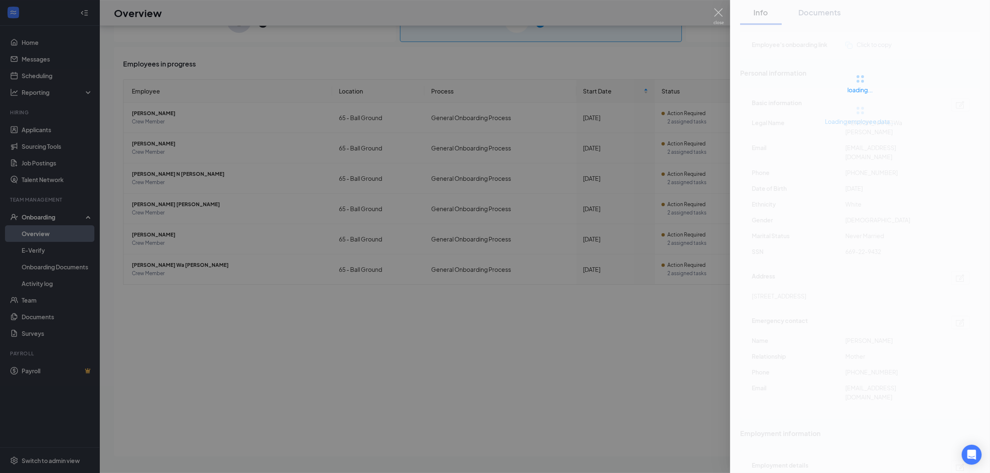
click at [661, 312] on div at bounding box center [495, 236] width 990 height 473
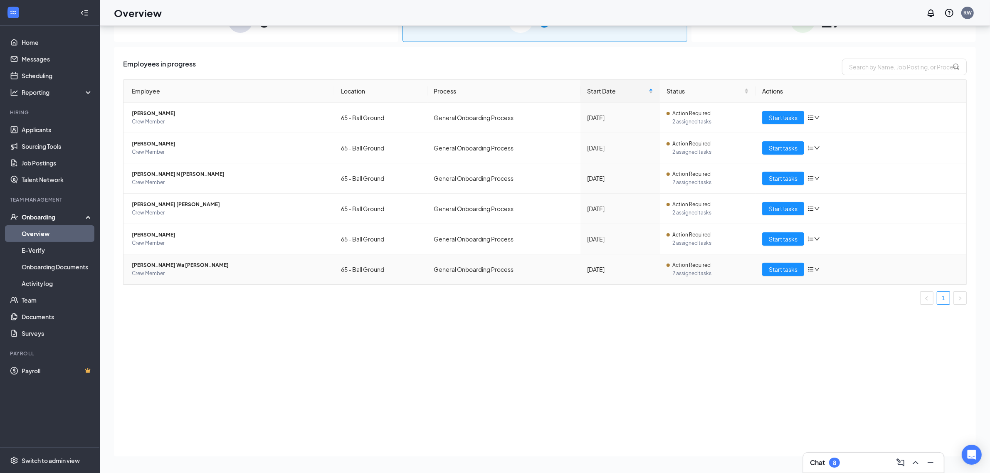
click at [165, 269] on span "Crew Member" at bounding box center [230, 273] width 196 height 8
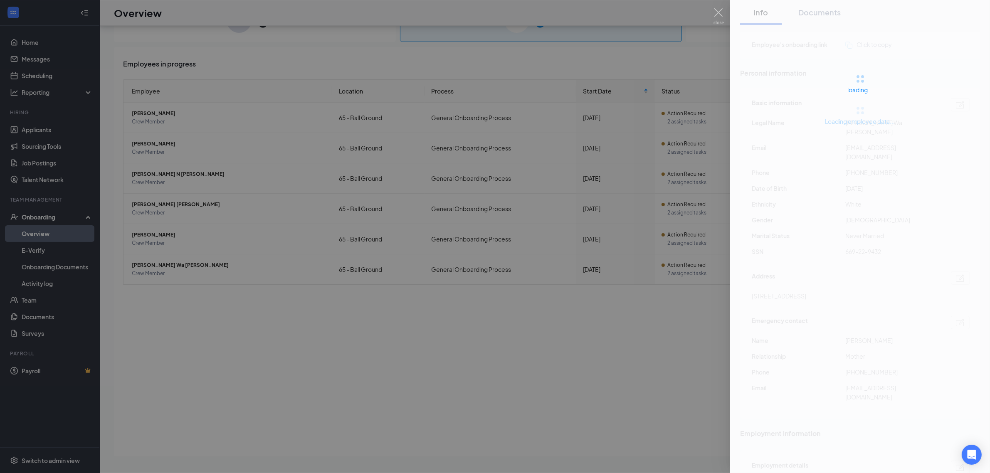
click at [168, 264] on div at bounding box center [495, 236] width 990 height 473
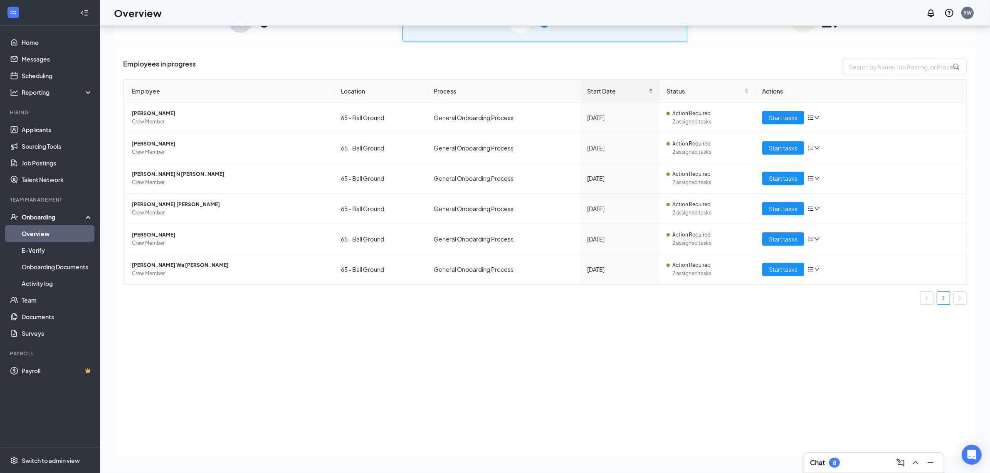
click at [168, 264] on span "[PERSON_NAME] Wa [PERSON_NAME]" at bounding box center [230, 265] width 196 height 8
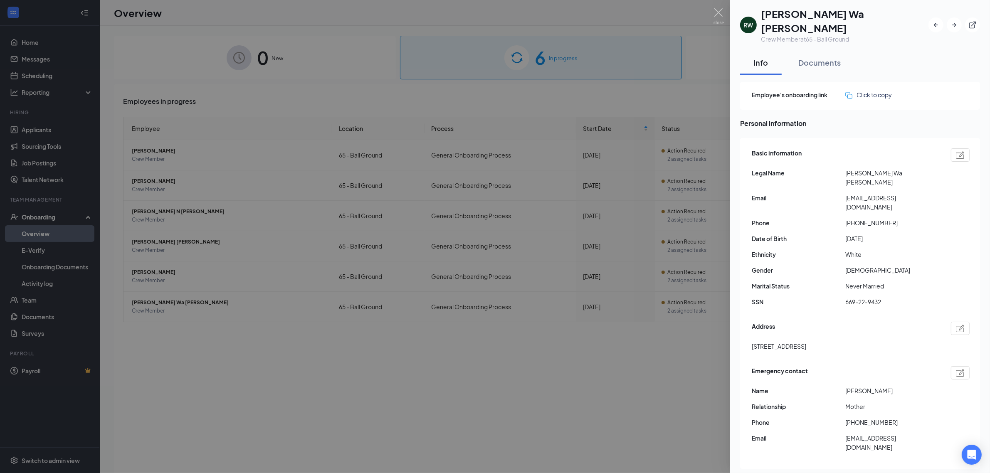
click at [710, 60] on div at bounding box center [495, 236] width 990 height 473
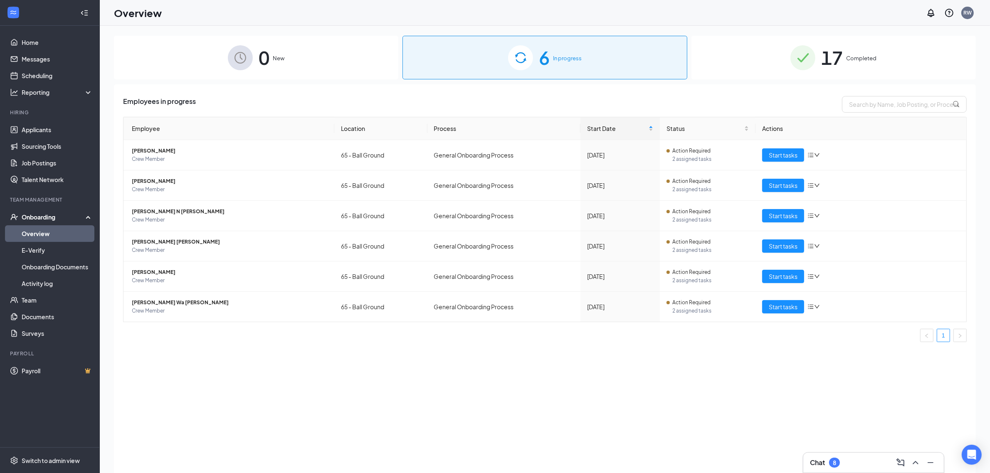
click at [708, 24] on div "Overview RW" at bounding box center [545, 13] width 890 height 26
click at [793, 310] on span "Start tasks" at bounding box center [783, 306] width 29 height 9
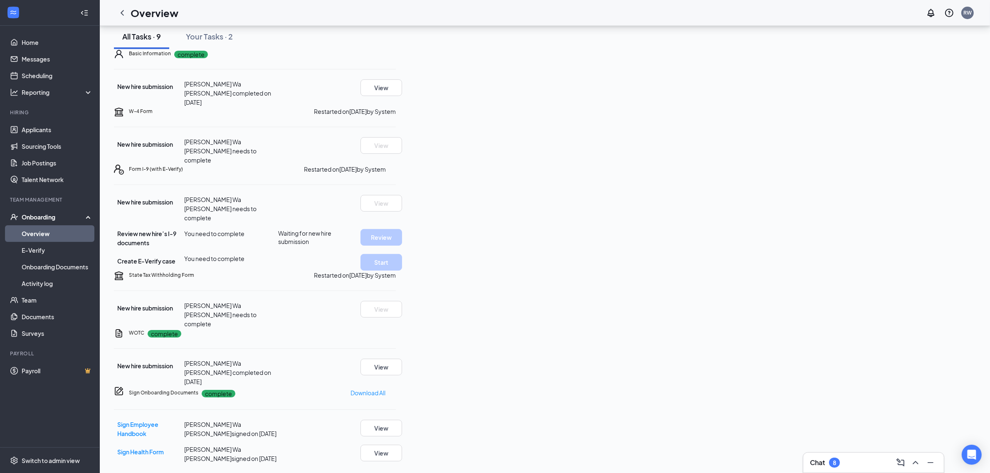
scroll to position [104, 0]
click at [125, 11] on icon "ChevronLeft" at bounding box center [122, 13] width 10 height 10
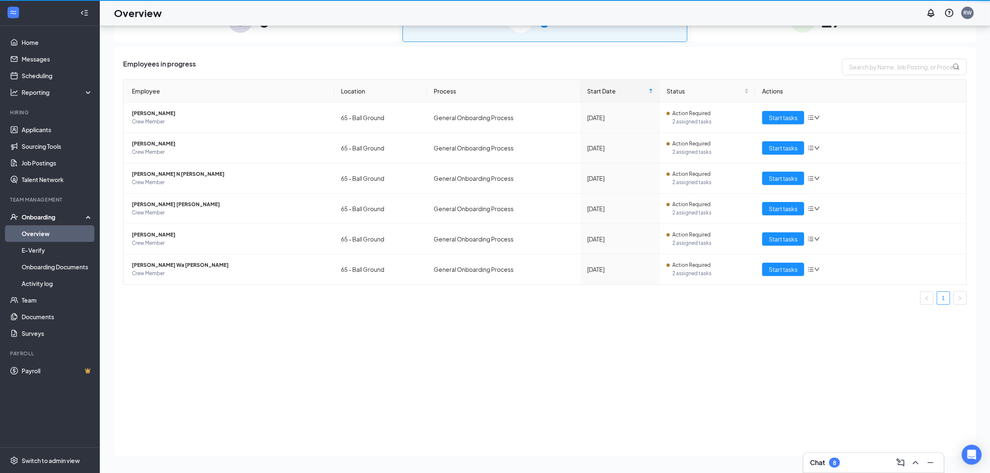
scroll to position [37, 0]
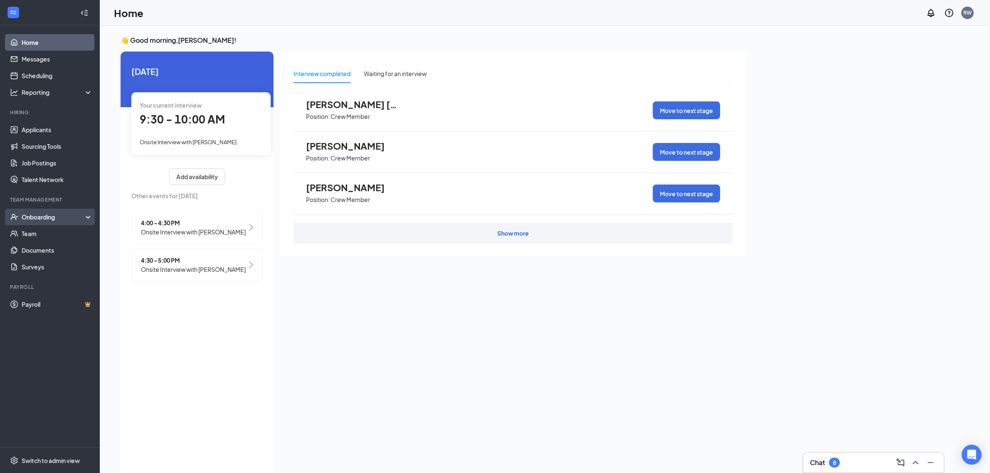
click at [47, 219] on div "Onboarding" at bounding box center [54, 217] width 64 height 8
click at [36, 231] on link "Overview" at bounding box center [57, 233] width 71 height 17
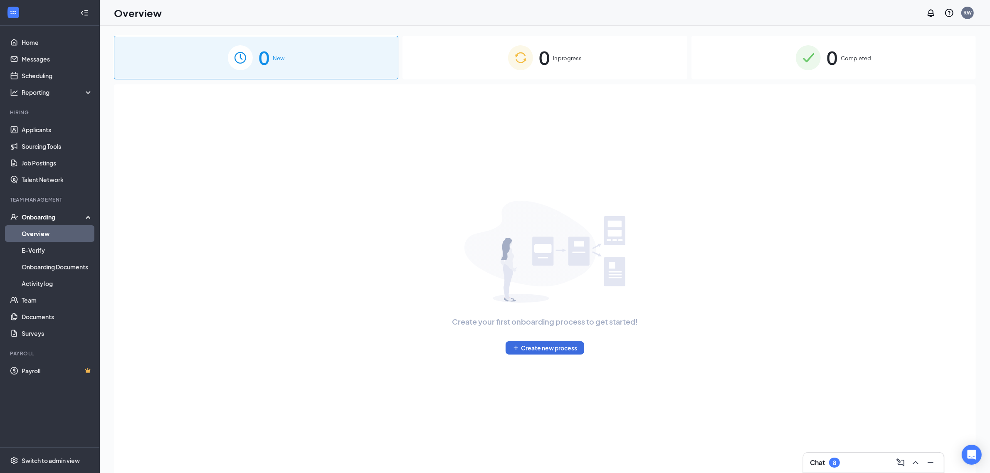
click at [514, 59] on div "0 In progress" at bounding box center [544, 58] width 284 height 44
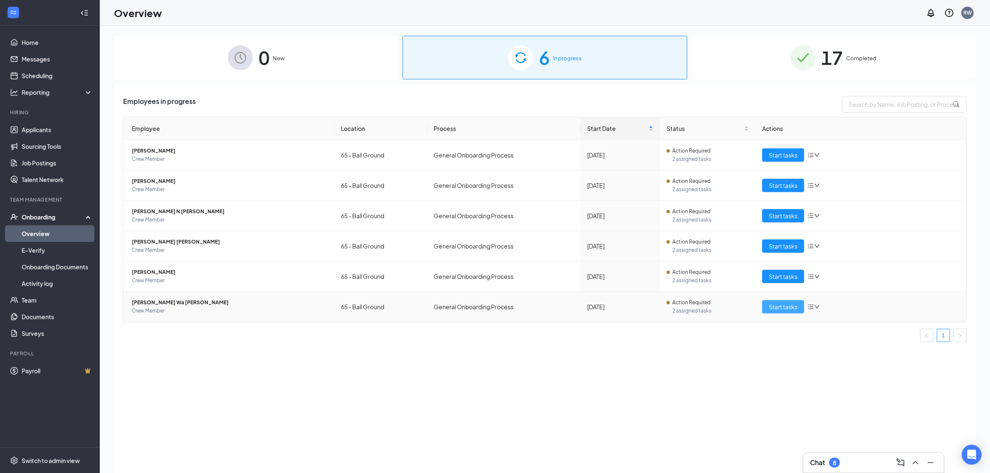
click at [774, 306] on span "Start tasks" at bounding box center [783, 306] width 29 height 9
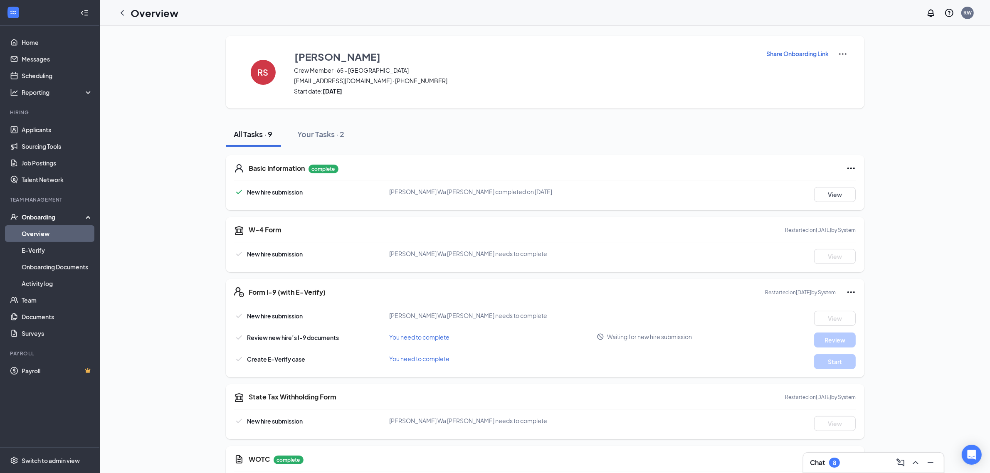
click at [627, 337] on span "Waiting for new hire submission" at bounding box center [649, 337] width 85 height 8
click at [580, 346] on div "Review new hire’s I-9 documents You need to complete Waiting for new hire submi…" at bounding box center [545, 340] width 622 height 15
click at [843, 43] on div "RS Robert Sherburn Crew Member · 65 - Ball Ground liam.sherburn@gmail.com · (77…" at bounding box center [545, 72] width 639 height 73
click at [841, 57] on img at bounding box center [843, 54] width 10 height 10
click at [846, 71] on span "View details" at bounding box center [842, 68] width 32 height 9
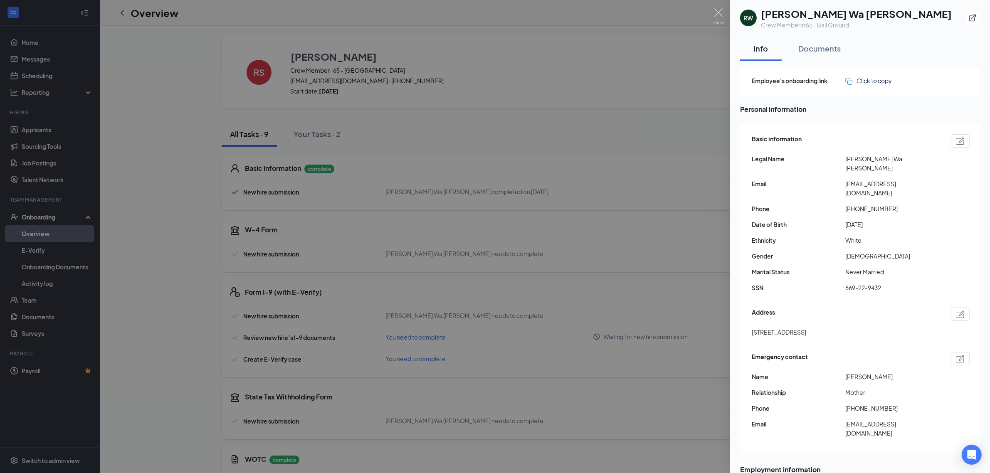
click at [575, 128] on div at bounding box center [495, 236] width 990 height 473
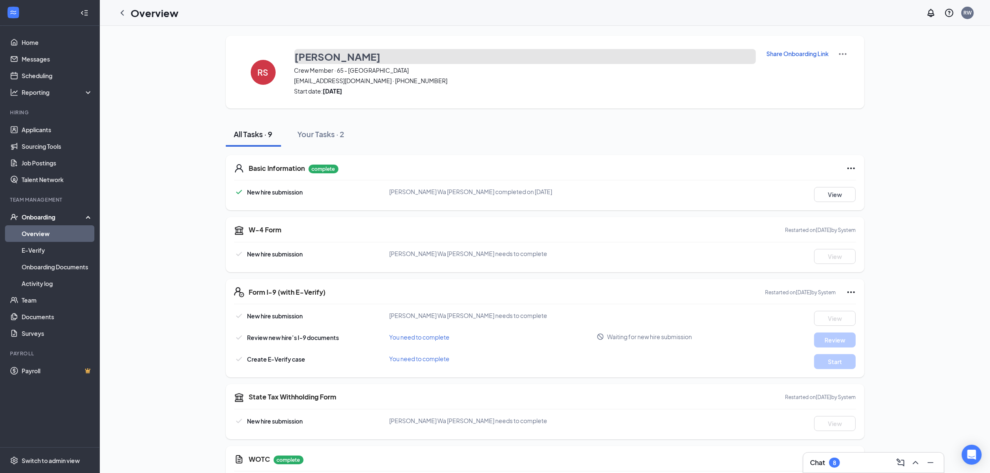
click at [314, 55] on h3 "[PERSON_NAME]" at bounding box center [338, 56] width 86 height 14
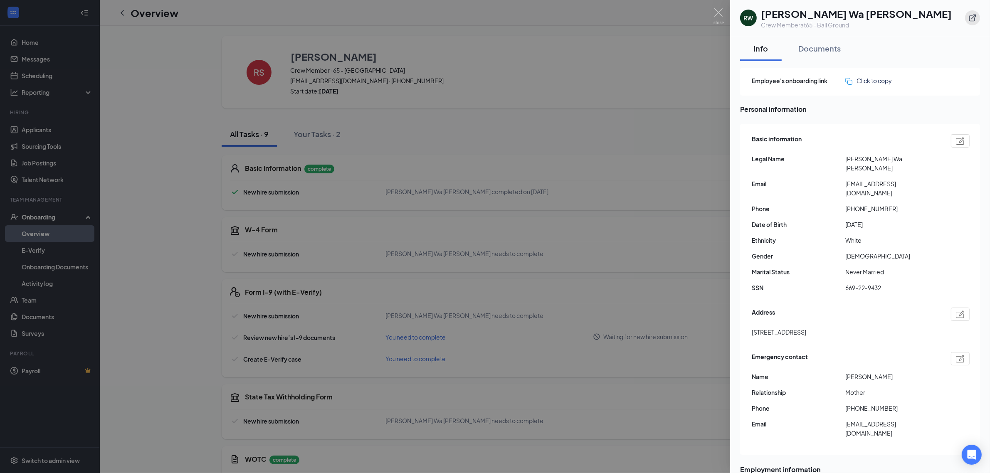
click at [967, 17] on button "button" at bounding box center [972, 17] width 15 height 15
click at [492, 47] on div at bounding box center [495, 236] width 990 height 473
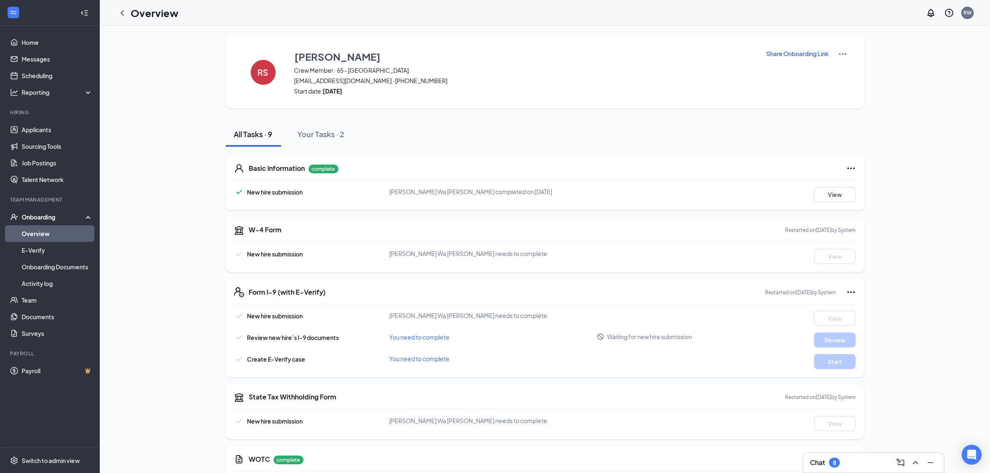
click at [783, 53] on p "Share Onboarding Link" at bounding box center [798, 53] width 62 height 8
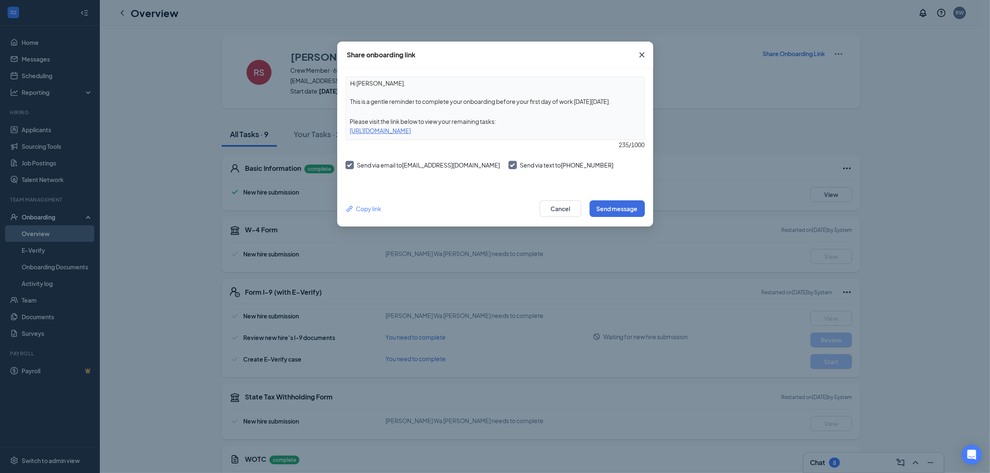
click at [485, 128] on div "https://www.workstream.us/j/onboarding/c735305d/employee?locale=en" at bounding box center [495, 130] width 299 height 9
copy div "https://www.workstream.us/j/onboarding/c735305d/employee?locale=en"
click at [566, 207] on button "Cancel" at bounding box center [561, 208] width 42 height 17
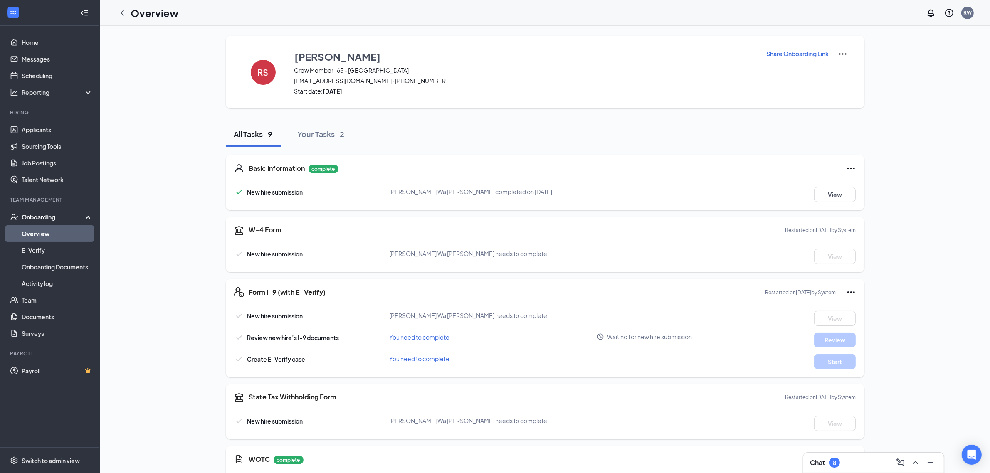
drag, startPoint x: 119, startPoint y: 11, endPoint x: 433, endPoint y: 32, distance: 314.2
click at [119, 11] on icon "ChevronLeft" at bounding box center [122, 13] width 10 height 10
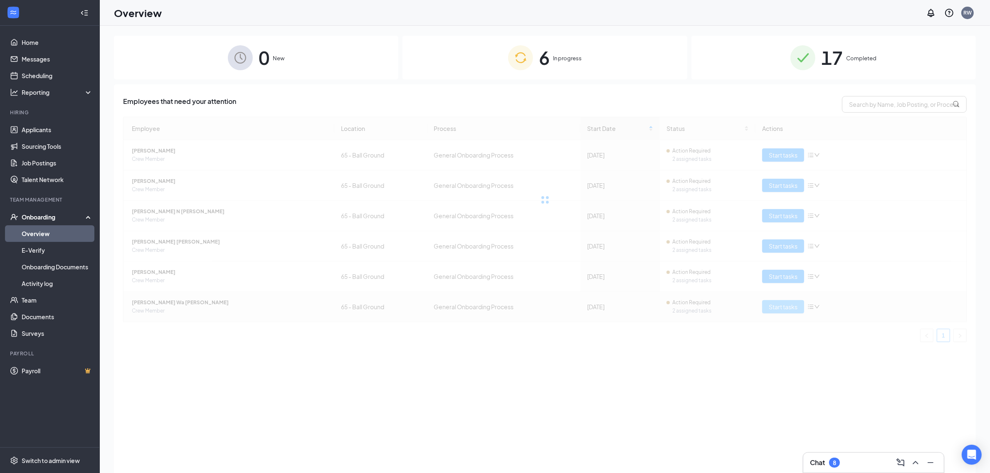
click at [780, 306] on div "Employee Location Process Start Date Status Actions MaLeah Heath Crew Member 65…" at bounding box center [545, 229] width 844 height 225
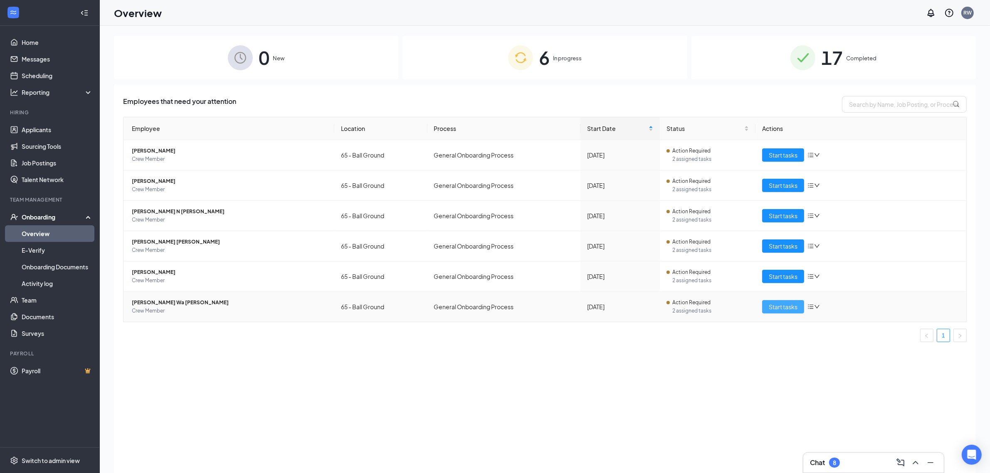
click at [786, 306] on span "Start tasks" at bounding box center [783, 306] width 29 height 9
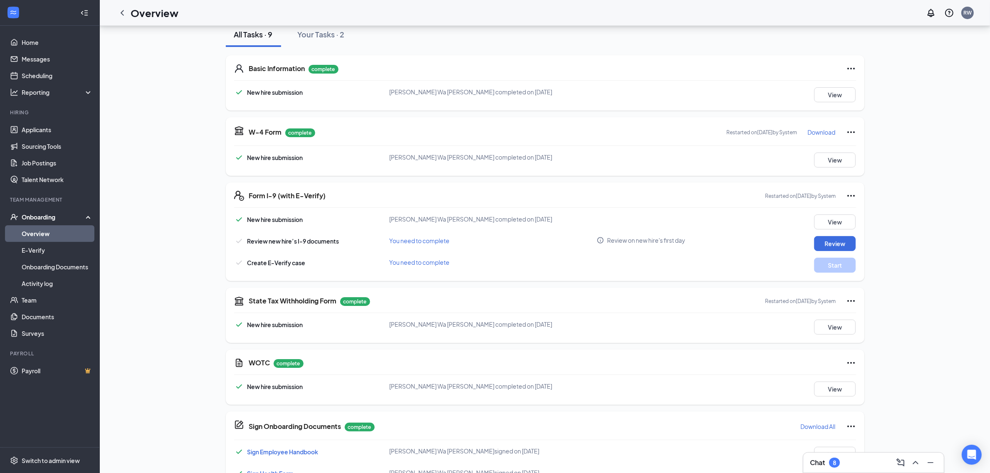
scroll to position [104, 0]
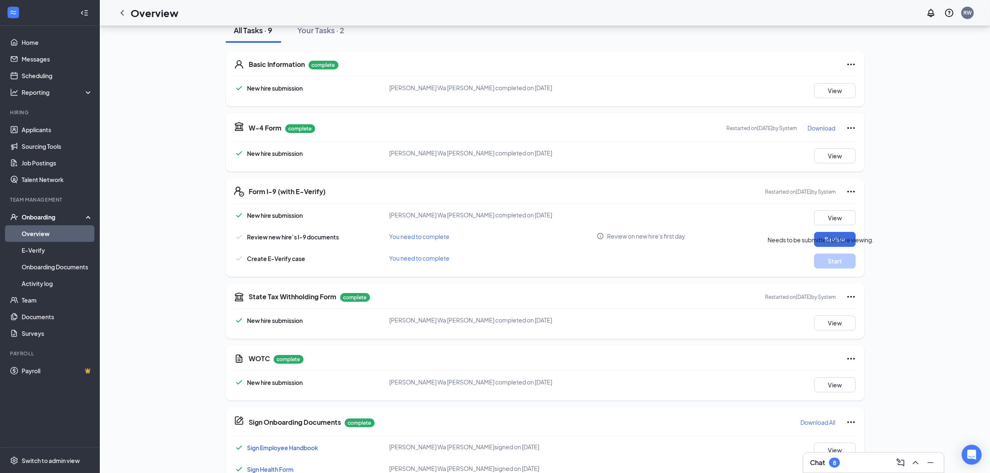
click at [816, 229] on div "New hire submission Robert Wa Sherburn completed on Aug 27, 2025 View Review ne…" at bounding box center [545, 239] width 622 height 58
click at [825, 236] on button "Review" at bounding box center [835, 239] width 42 height 15
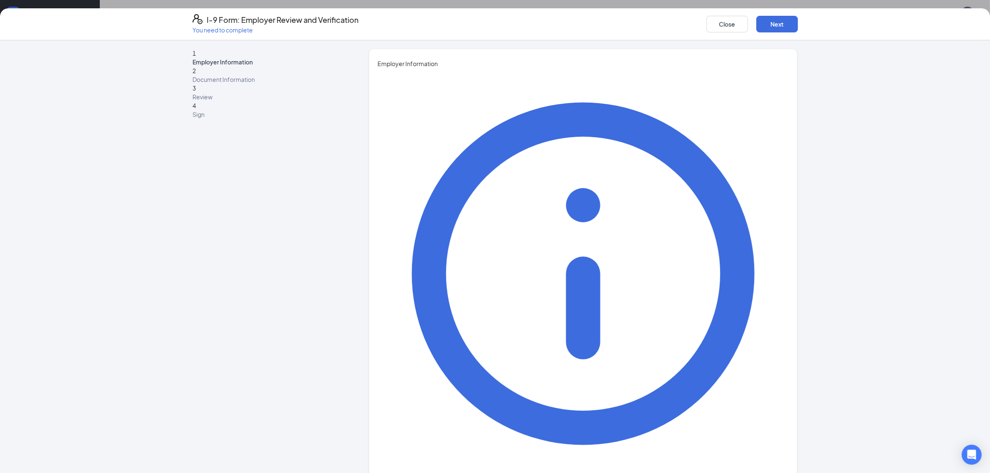
type input "Rasheen"
type input "Walker"
type input "General Manager"
type input "Wendys65@gmail.com"
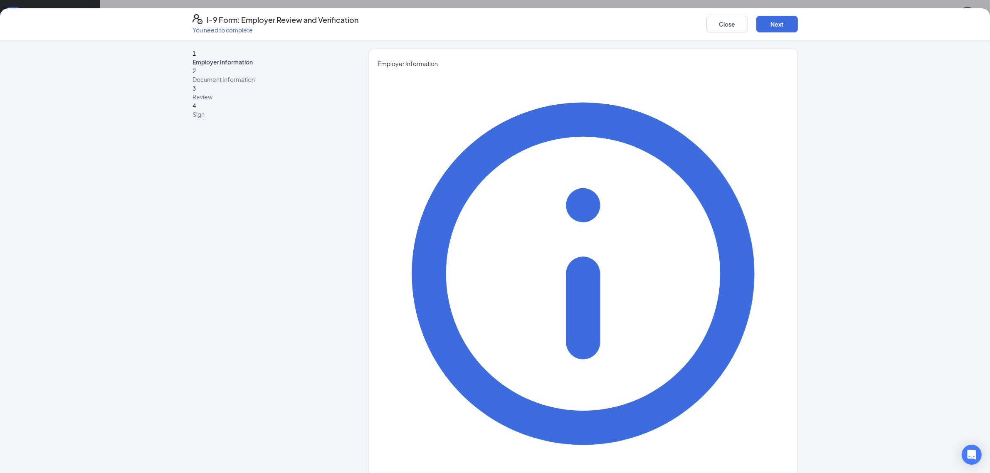
type input "4708102538"
type input "08/28/2025"
drag, startPoint x: 448, startPoint y: 445, endPoint x: 458, endPoint y: 444, distance: 9.7
click at [449, 445] on div "28" at bounding box center [450, 447] width 10 height 10
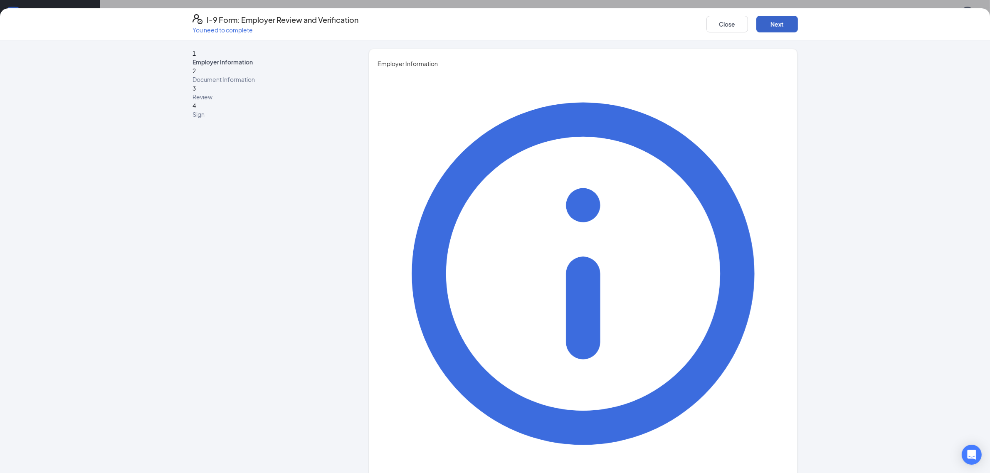
click at [765, 25] on button "Next" at bounding box center [777, 24] width 42 height 17
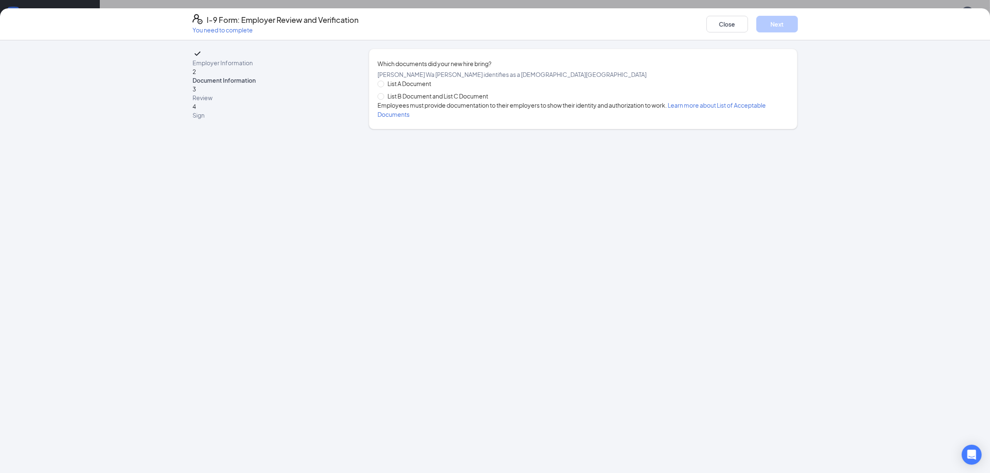
click at [420, 101] on span "List B Document and List C Document" at bounding box center [437, 95] width 107 height 9
click at [383, 99] on input "List B Document and List C Document" at bounding box center [381, 96] width 6 height 6
radio input "true"
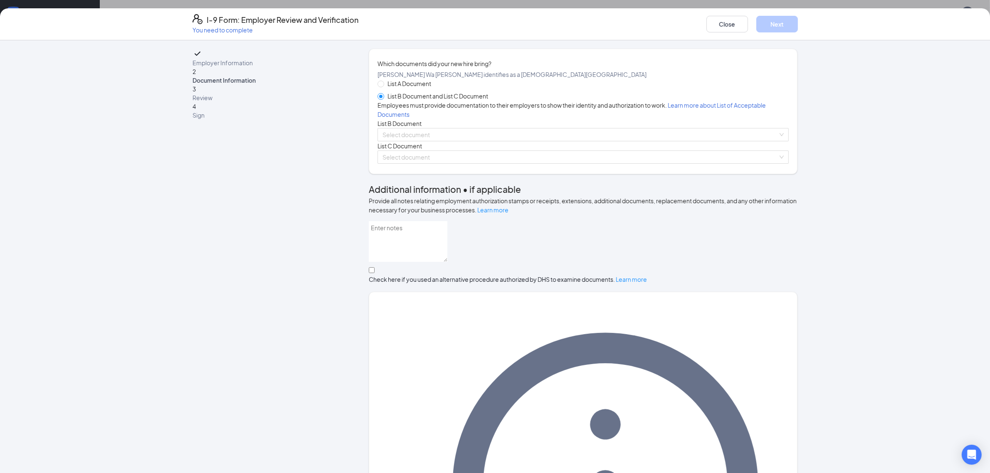
drag, startPoint x: 449, startPoint y: 169, endPoint x: 452, endPoint y: 210, distance: 41.3
click at [449, 128] on div "List B Document" at bounding box center [583, 123] width 411 height 9
click at [452, 164] on div "List A Document List B Document and List C Document Employees must provide docu…" at bounding box center [583, 121] width 411 height 85
drag, startPoint x: 465, startPoint y: 182, endPoint x: 464, endPoint y: 186, distance: 4.2
click at [466, 141] on input "search" at bounding box center [579, 134] width 395 height 12
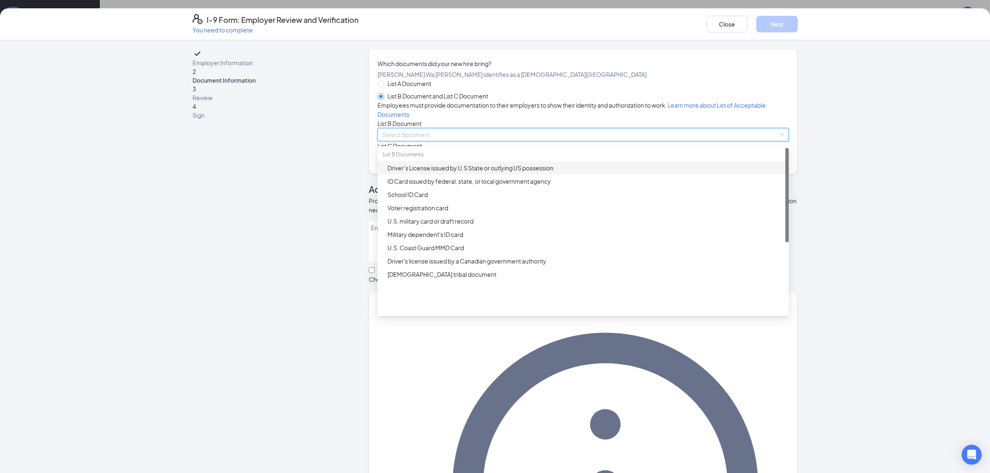
click at [418, 173] on div "Driver’s License issued by U.S State or outlying US possession" at bounding box center [585, 167] width 396 height 9
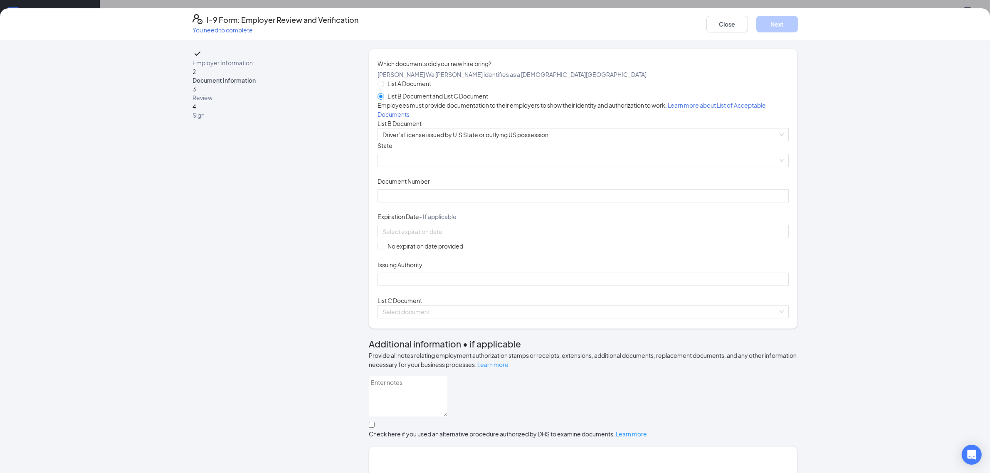
drag, startPoint x: 408, startPoint y: 246, endPoint x: 410, endPoint y: 252, distance: 6.9
click at [408, 185] on span "Document Number" at bounding box center [404, 181] width 52 height 8
click at [408, 202] on input "Document Number" at bounding box center [583, 195] width 411 height 13
click at [412, 202] on input "Document Number" at bounding box center [583, 195] width 411 height 13
click at [426, 153] on div "State" at bounding box center [583, 147] width 411 height 12
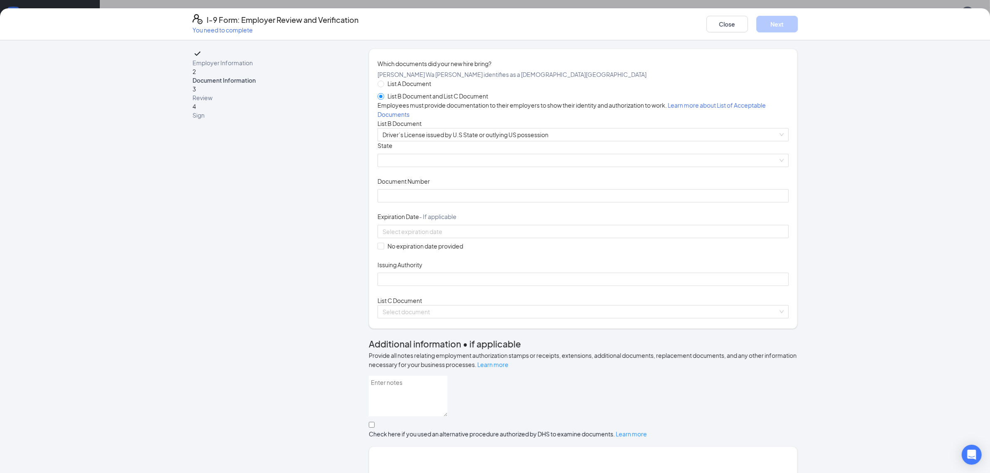
click at [425, 153] on div "State" at bounding box center [583, 147] width 411 height 12
drag, startPoint x: 425, startPoint y: 216, endPoint x: 436, endPoint y: 226, distance: 14.1
click at [425, 167] on span at bounding box center [582, 160] width 401 height 12
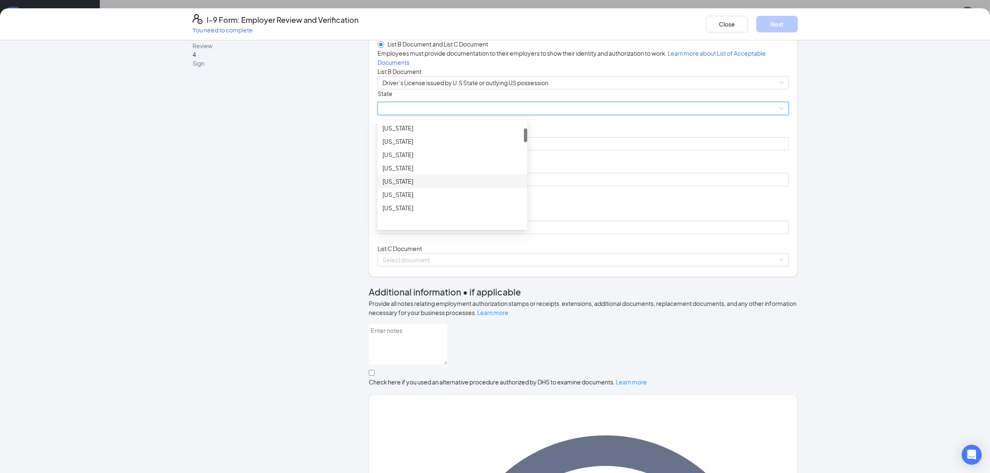
scroll to position [208, 0]
click at [405, 132] on div "Georgia" at bounding box center [453, 124] width 150 height 13
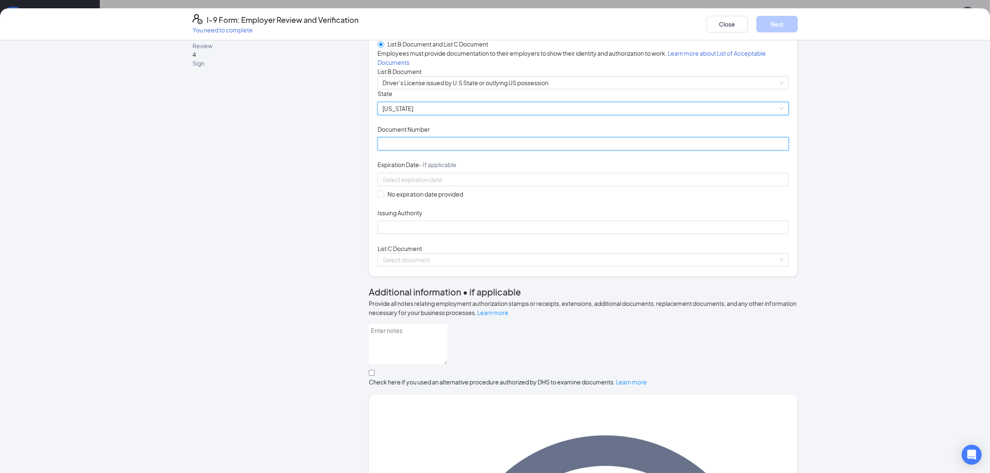
click at [427, 151] on input "Document Number" at bounding box center [583, 143] width 411 height 13
type input "061620640"
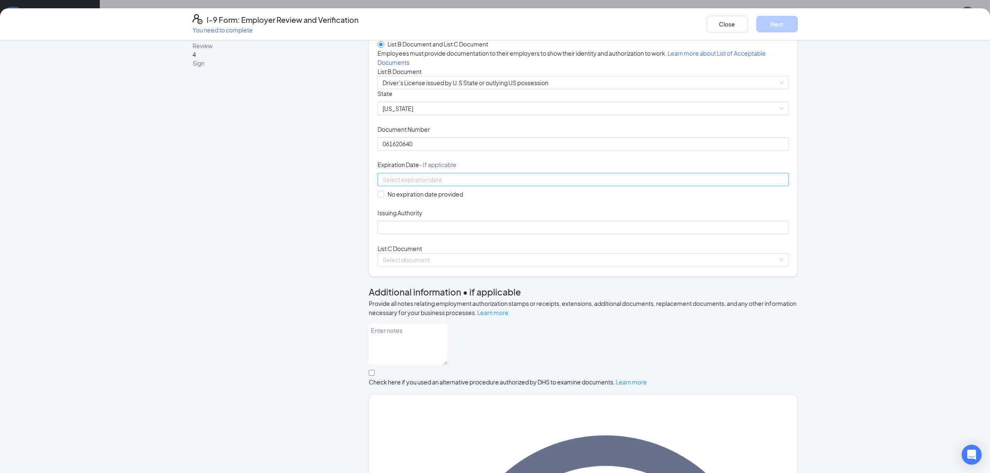
click at [511, 184] on div at bounding box center [582, 179] width 401 height 9
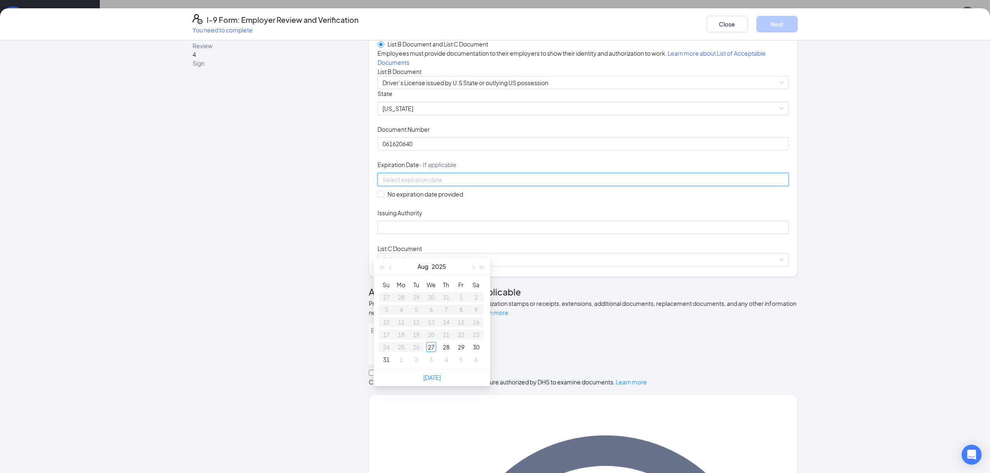
click at [488, 273] on div "Aug 2025" at bounding box center [432, 266] width 116 height 17
click at [484, 269] on button "button" at bounding box center [482, 266] width 9 height 17
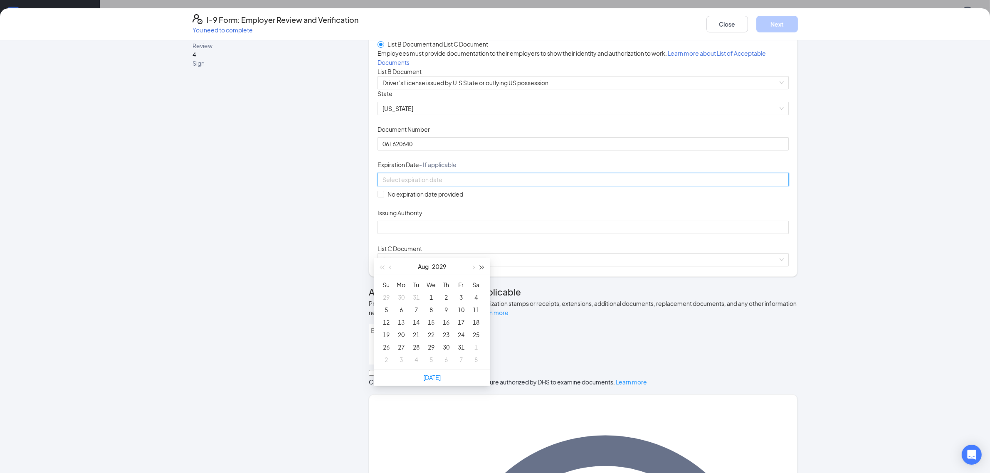
click at [484, 269] on button "button" at bounding box center [482, 266] width 9 height 17
click at [475, 267] on button "button" at bounding box center [472, 266] width 9 height 17
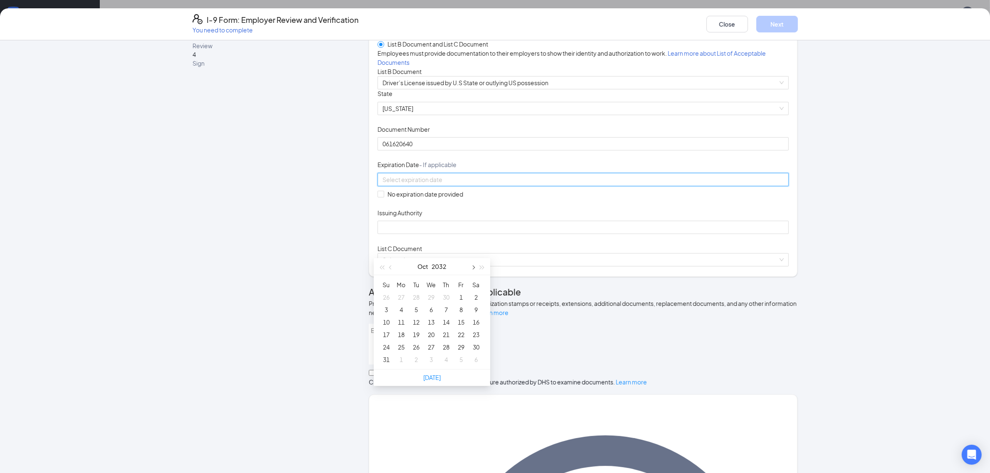
click at [475, 267] on button "button" at bounding box center [472, 266] width 9 height 17
click at [394, 267] on button "button" at bounding box center [390, 266] width 9 height 17
type input "11/06/2032"
click at [474, 298] on div "6" at bounding box center [476, 297] width 10 height 10
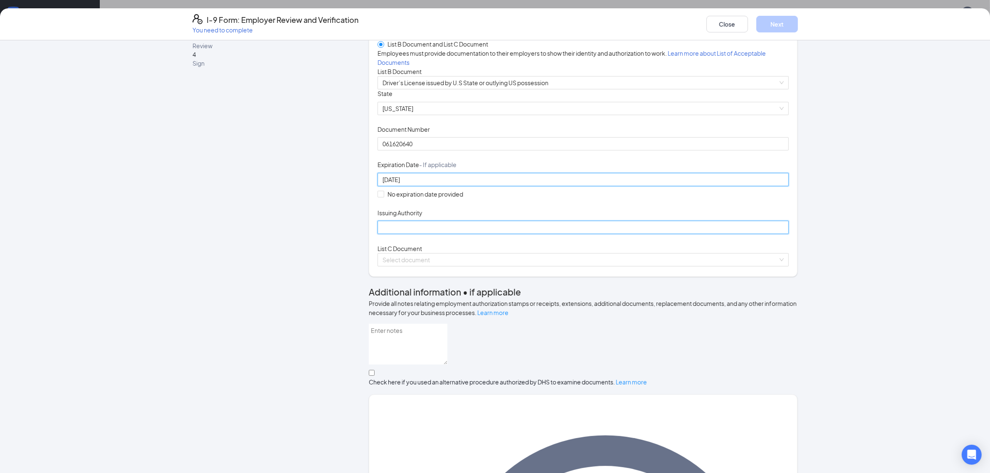
click at [481, 234] on input "Issuing Authority" at bounding box center [583, 227] width 411 height 13
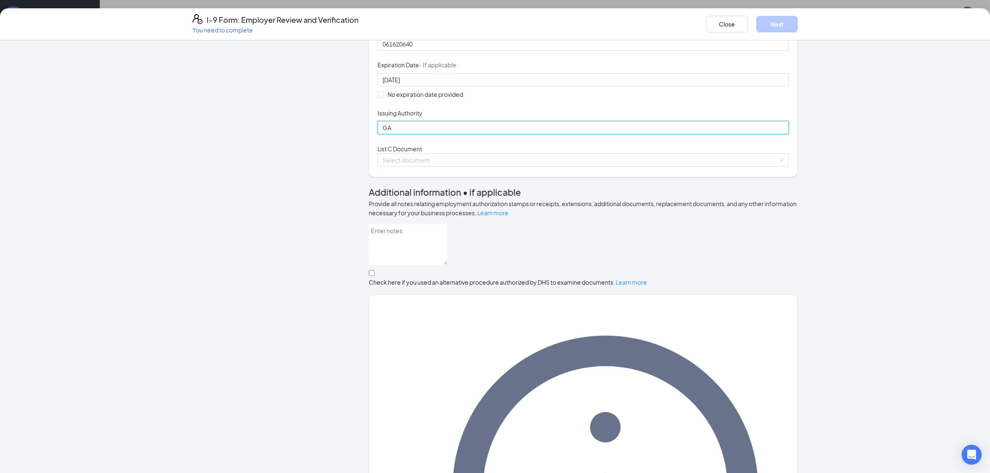
scroll to position [156, 0]
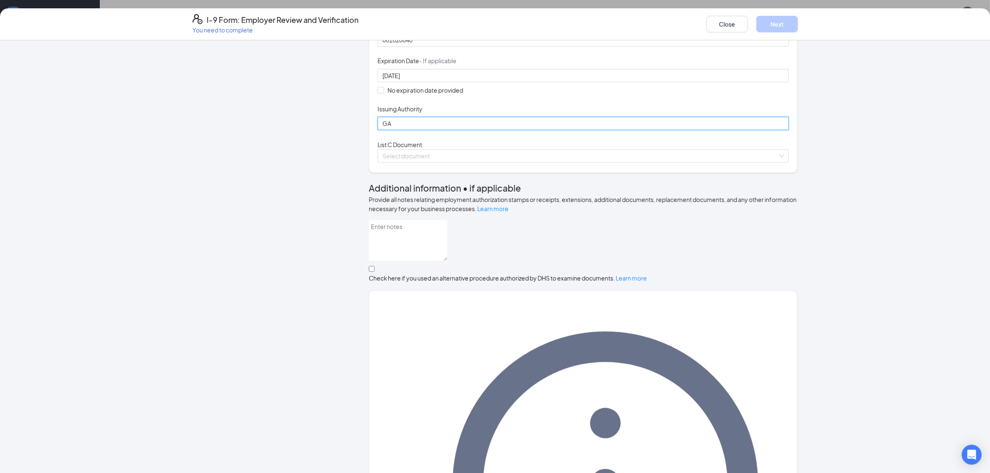
type input "GA"
drag, startPoint x: 449, startPoint y: 256, endPoint x: 455, endPoint y: 252, distance: 7.5
click at [449, 163] on div "List C Document Select document" at bounding box center [583, 151] width 411 height 22
click at [456, 162] on input "search" at bounding box center [579, 156] width 395 height 12
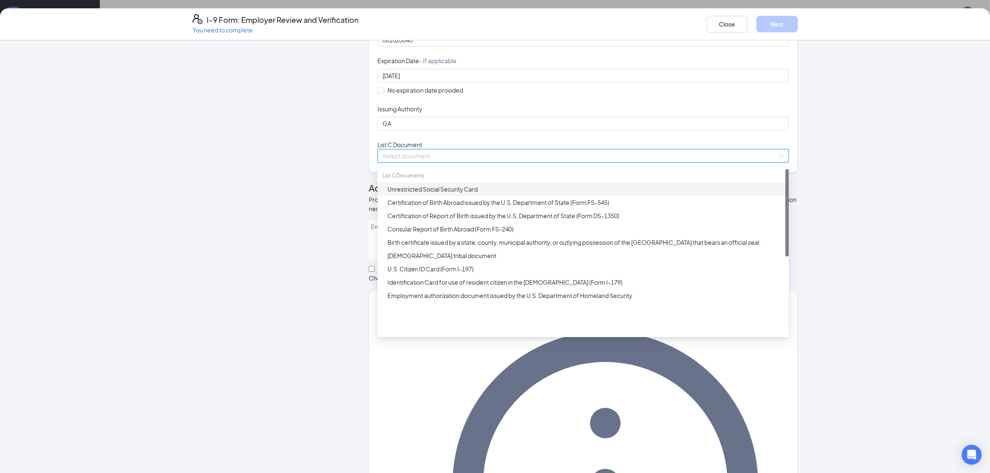
click at [446, 194] on div "Unrestricted Social Security Card" at bounding box center [585, 189] width 396 height 9
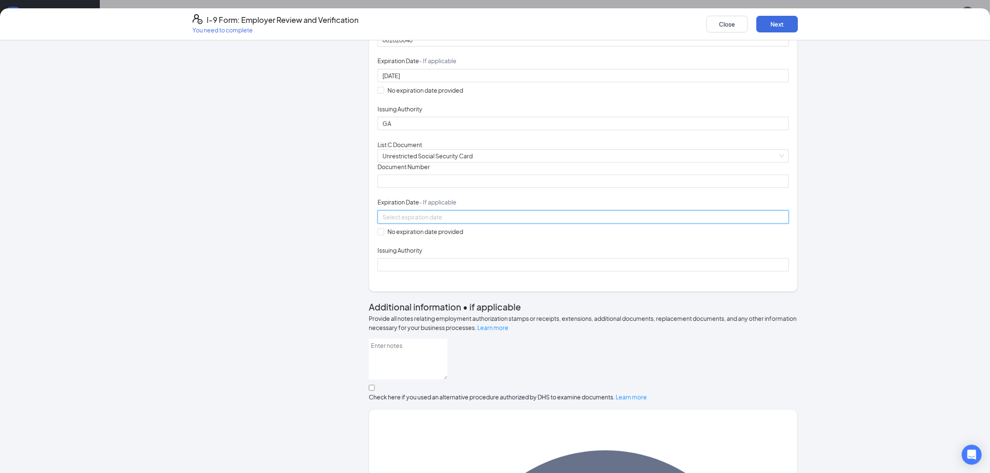
click at [420, 222] on input at bounding box center [582, 216] width 400 height 9
click at [419, 335] on button "Aug" at bounding box center [423, 342] width 11 height 17
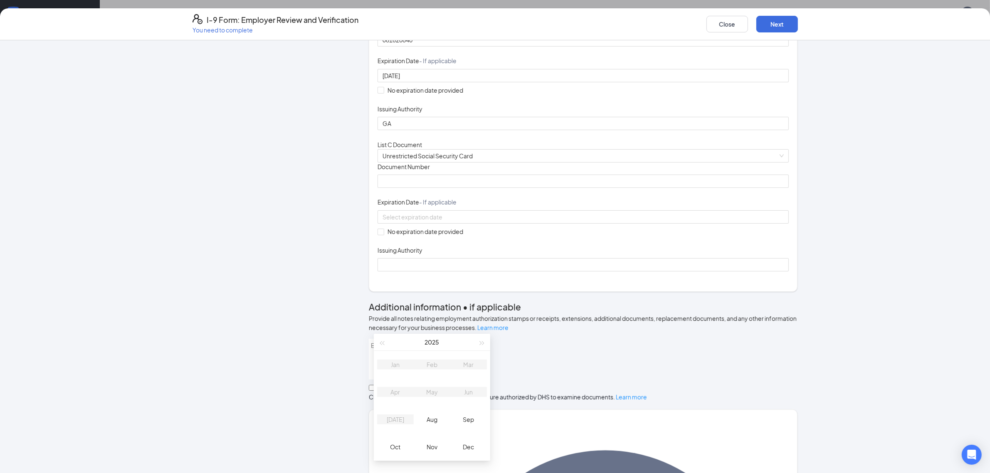
click at [577, 271] on div "Document Title Unrestricted Social Security Card Document Number Expiration Dat…" at bounding box center [583, 217] width 411 height 109
click at [439, 236] on span "No expiration date provided" at bounding box center [425, 231] width 82 height 9
click at [383, 234] on input "No expiration date provided" at bounding box center [381, 232] width 6 height 6
checkbox input "true"
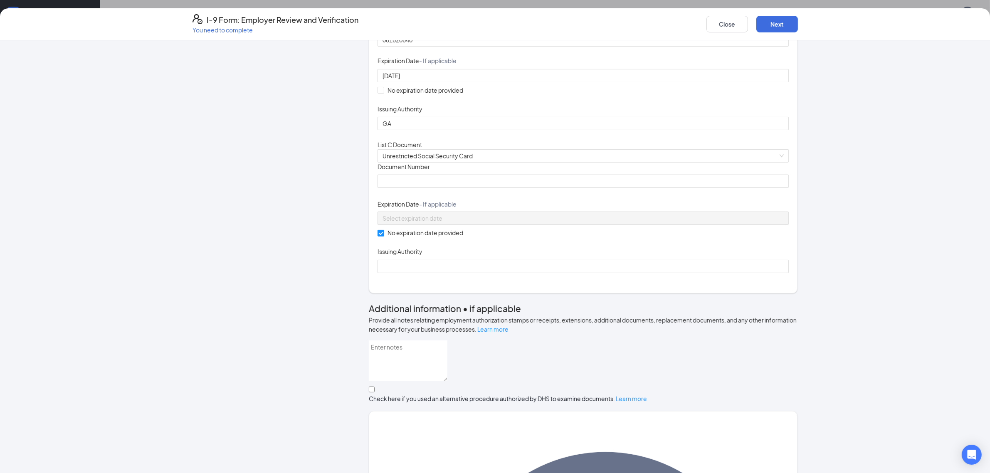
click at [445, 273] on div "Document Title Unrestricted Social Security Card Document Number Expiration Dat…" at bounding box center [583, 218] width 411 height 111
click at [449, 188] on input "Document Number" at bounding box center [583, 181] width 411 height 13
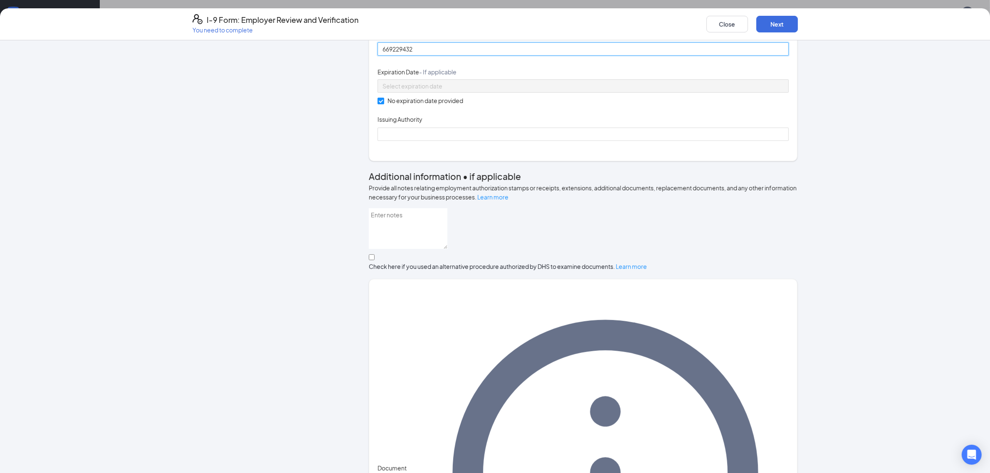
scroll to position [308, 0]
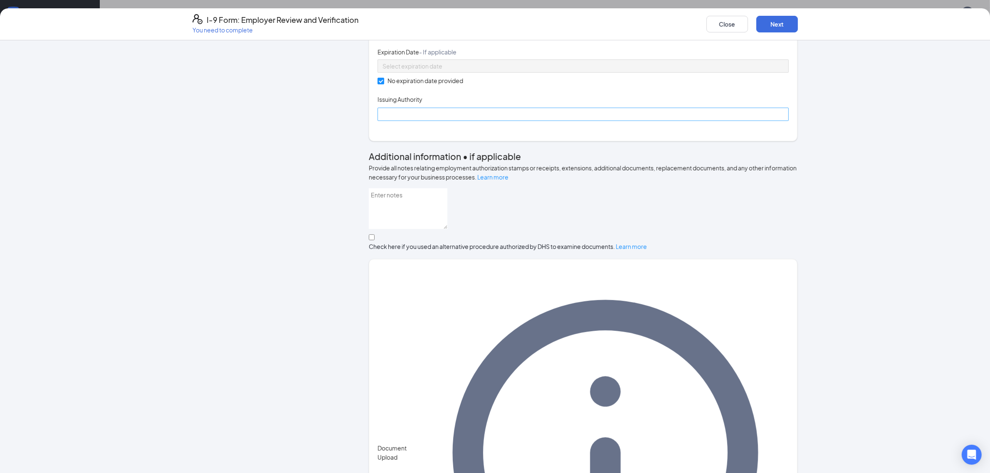
type input "669229432"
drag, startPoint x: 454, startPoint y: 232, endPoint x: 454, endPoint y: 227, distance: 5.0
click at [454, 121] on input "Issuing Authority" at bounding box center [583, 114] width 411 height 13
type input "social sercuirty adminstration"
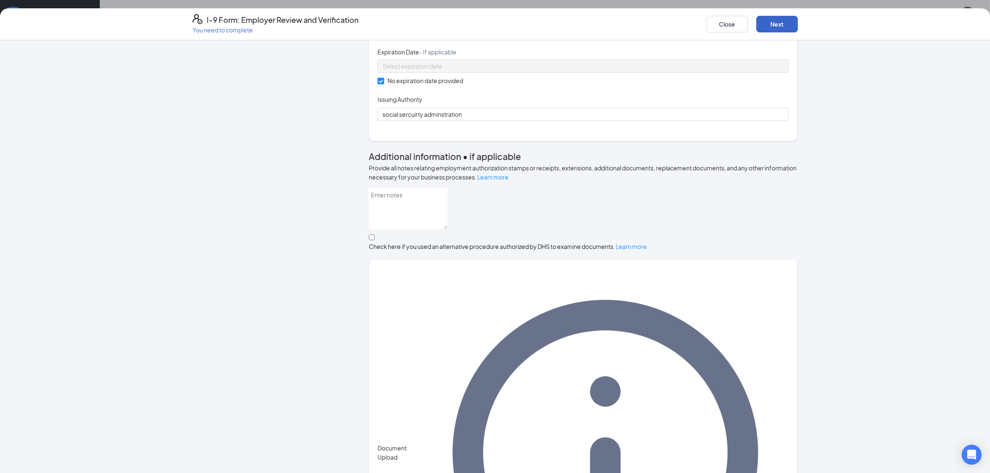
click at [782, 18] on button "Next" at bounding box center [777, 24] width 42 height 17
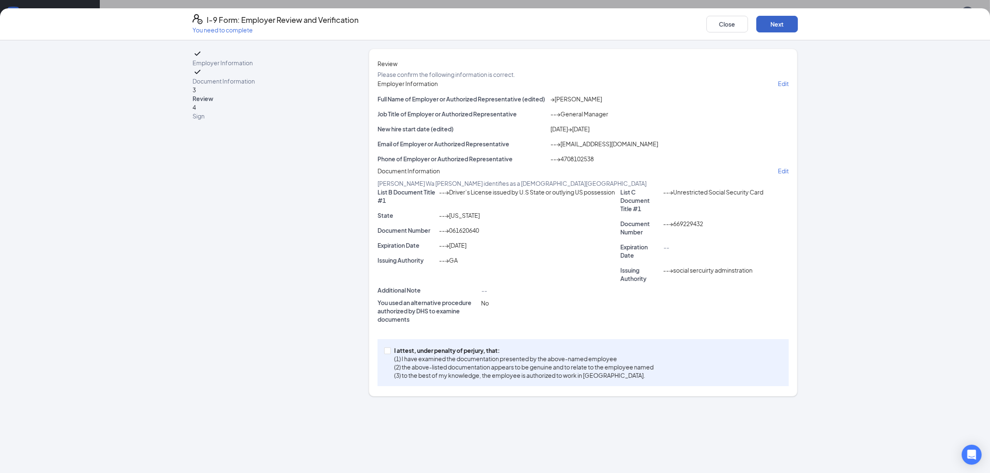
scroll to position [8, 0]
click at [424, 355] on p "I attest, under penalty of perjury, that:" at bounding box center [523, 350] width 259 height 8
click at [390, 353] on input "I attest, under penalty of perjury, that: (1) I have examined the documentation…" at bounding box center [387, 351] width 6 height 6
checkbox input "true"
click at [766, 24] on button "Next" at bounding box center [777, 24] width 42 height 17
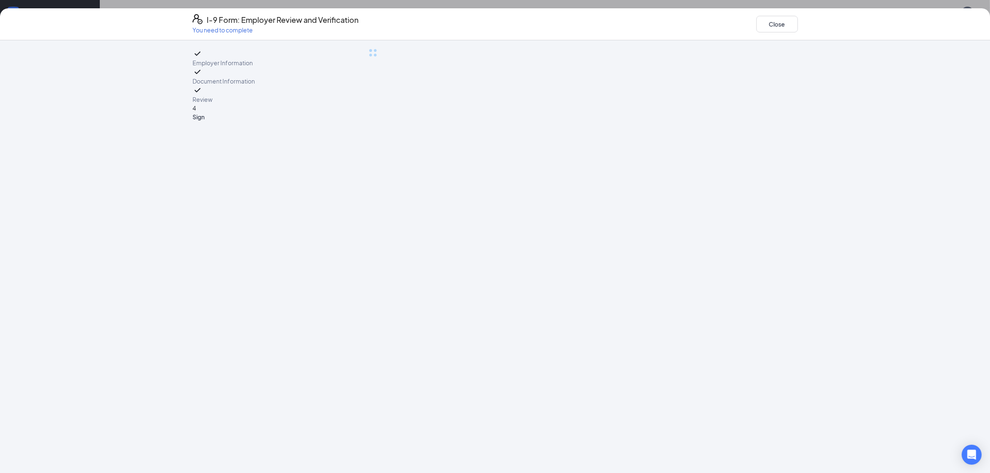
scroll to position [0, 0]
click at [269, 121] on span "Sign" at bounding box center [267, 117] width 151 height 8
drag, startPoint x: 785, startPoint y: 21, endPoint x: 802, endPoint y: 31, distance: 20.1
click at [785, 21] on button "Close" at bounding box center [777, 24] width 42 height 17
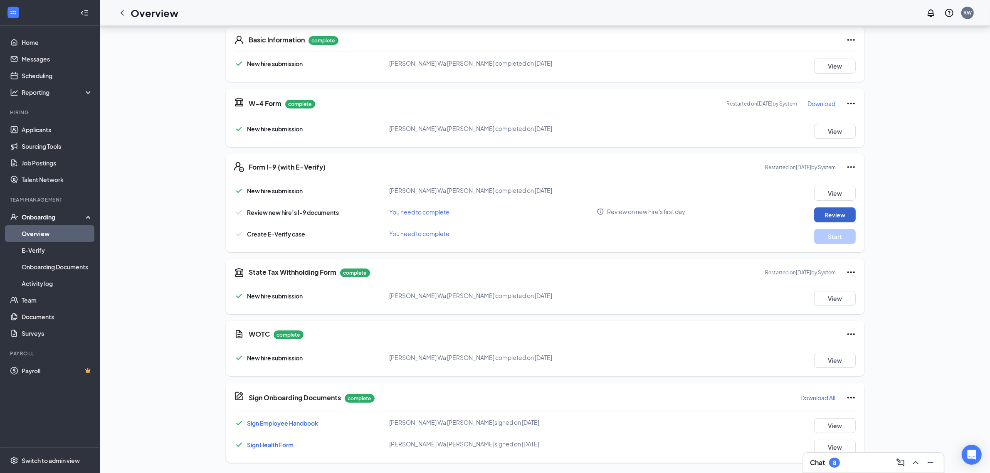
click at [824, 219] on button "Review" at bounding box center [835, 214] width 42 height 15
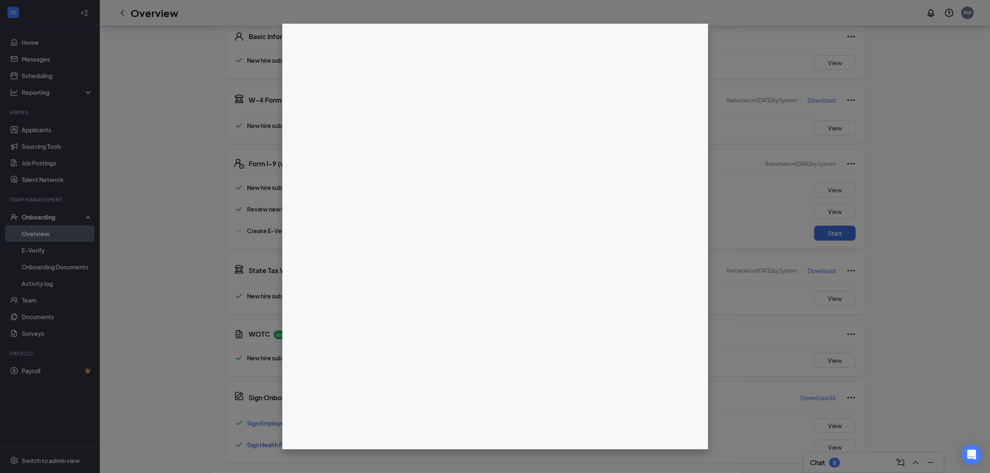
click at [812, 155] on div at bounding box center [495, 236] width 990 height 473
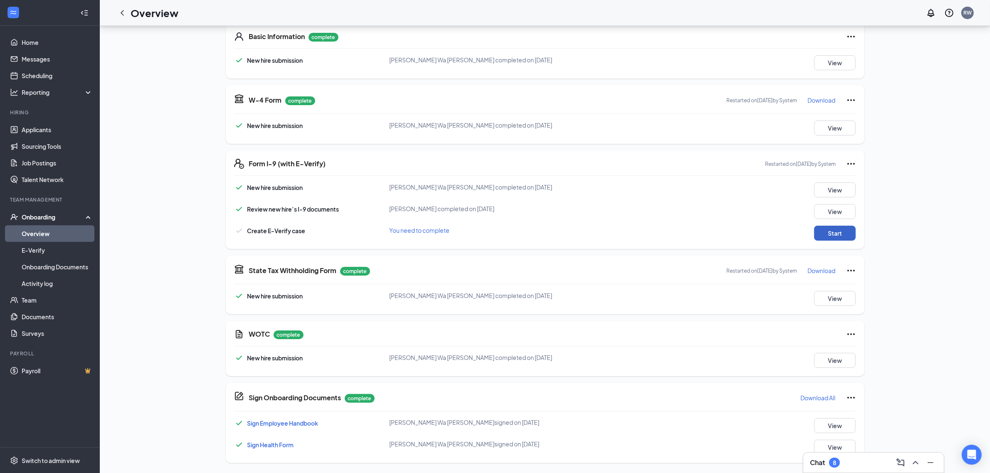
click at [842, 237] on button "Start" at bounding box center [835, 233] width 42 height 15
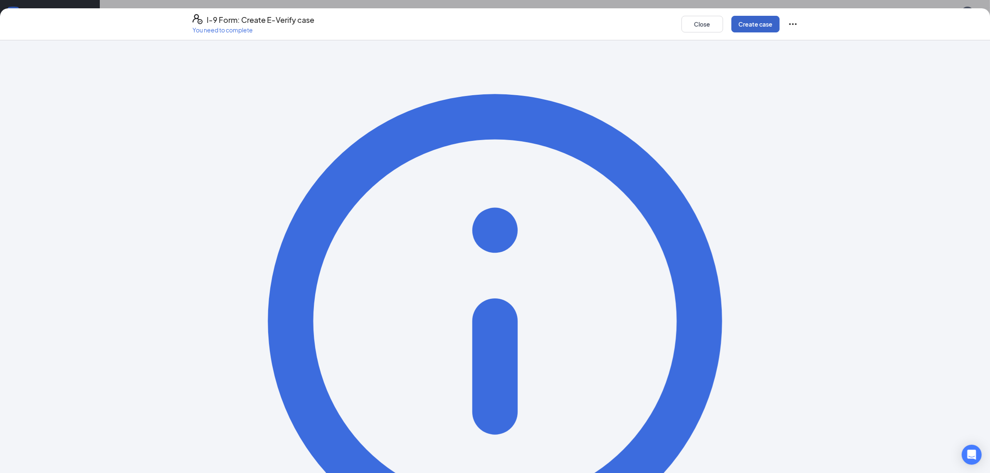
click at [757, 21] on button "Create case" at bounding box center [755, 24] width 48 height 17
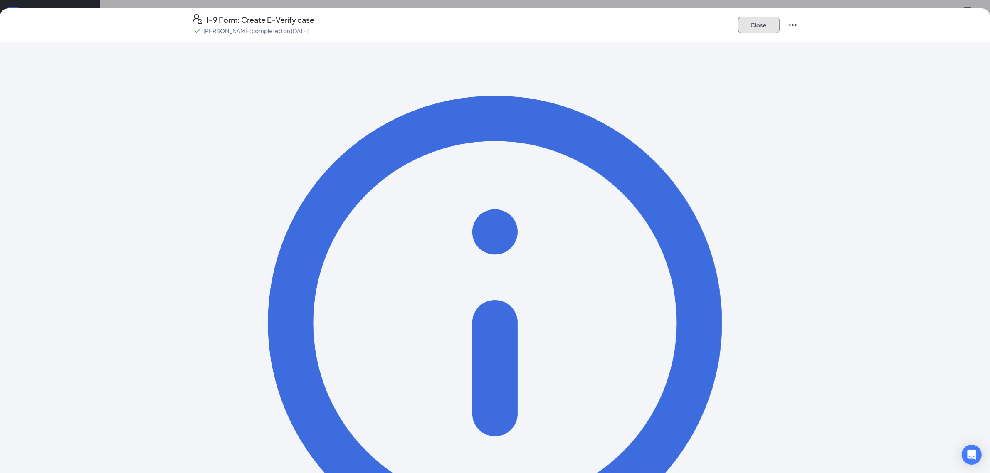
click at [774, 27] on button "Close" at bounding box center [759, 25] width 42 height 17
